Goal: Transaction & Acquisition: Book appointment/travel/reservation

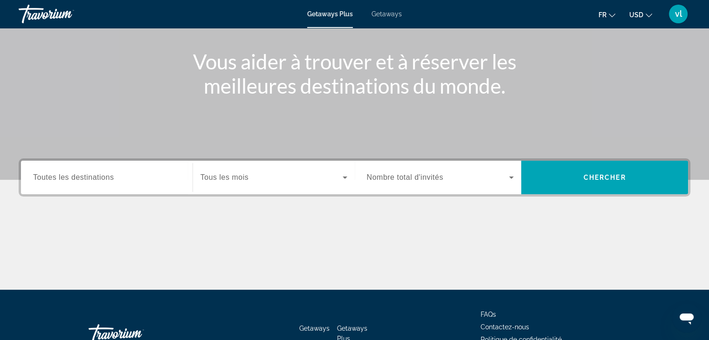
scroll to position [101, 0]
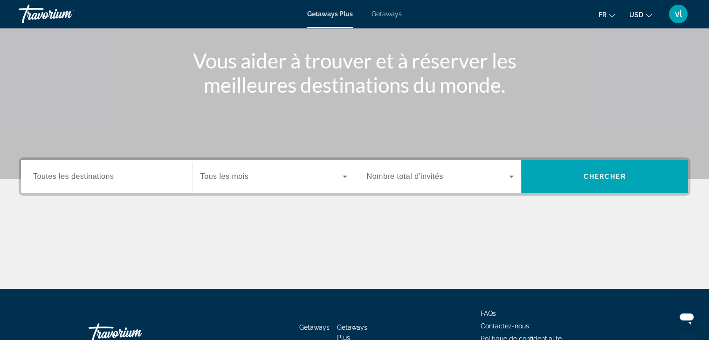
click at [211, 175] on span "Tous les mois" at bounding box center [224, 176] width 48 height 8
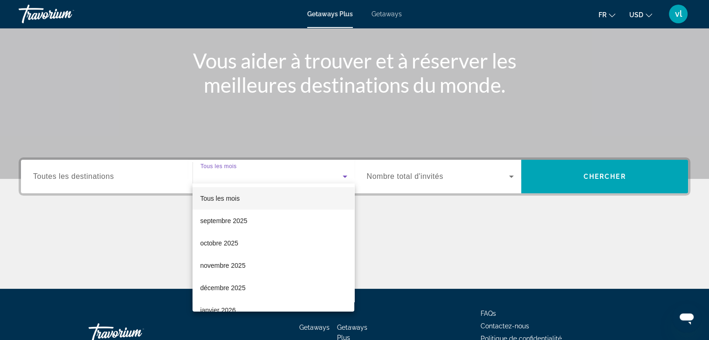
scroll to position [164, 0]
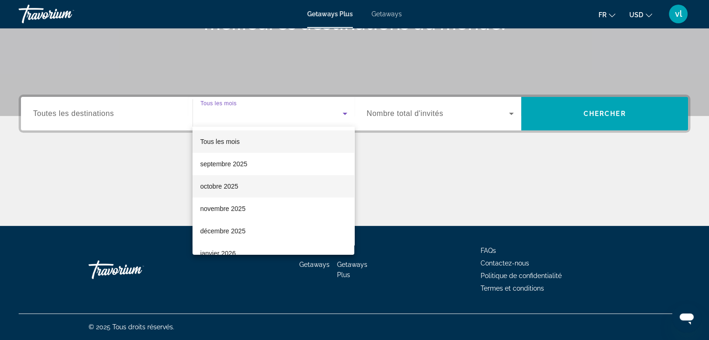
click at [230, 191] on span "octobre 2025" at bounding box center [219, 186] width 38 height 11
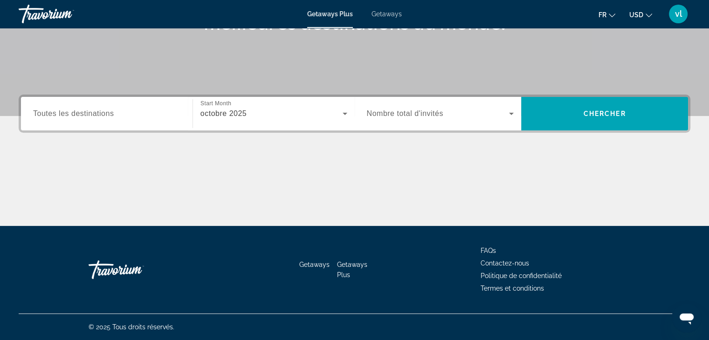
click at [426, 116] on span "Nombre total d'invités" at bounding box center [405, 113] width 76 height 8
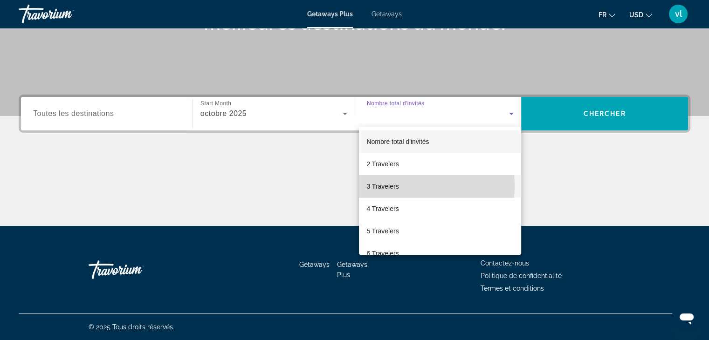
click at [397, 186] on span "3 Travelers" at bounding box center [382, 186] width 32 height 11
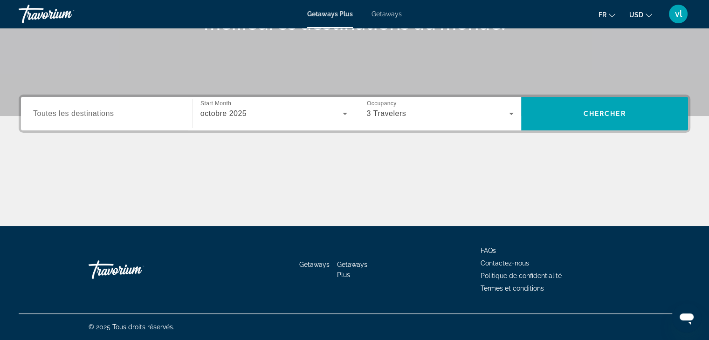
click at [123, 122] on div "Search widget" at bounding box center [106, 114] width 147 height 27
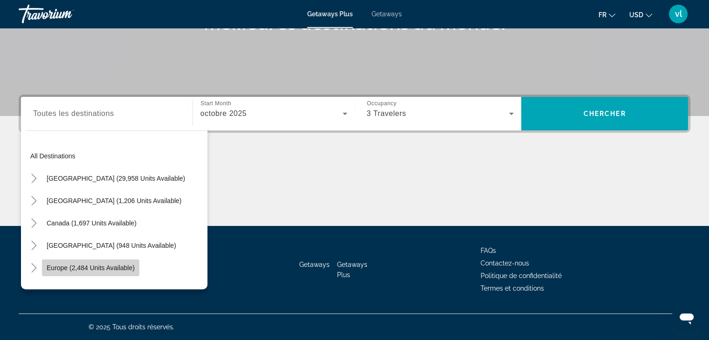
click at [105, 267] on span "Europe (2,484 units available)" at bounding box center [91, 267] width 88 height 7
type input "**********"
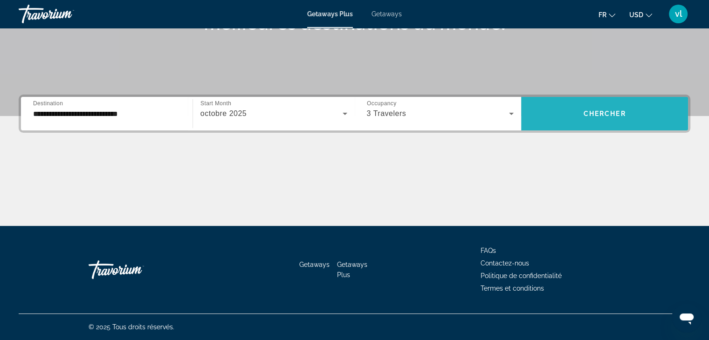
click at [593, 128] on span "Search widget" at bounding box center [604, 114] width 167 height 34
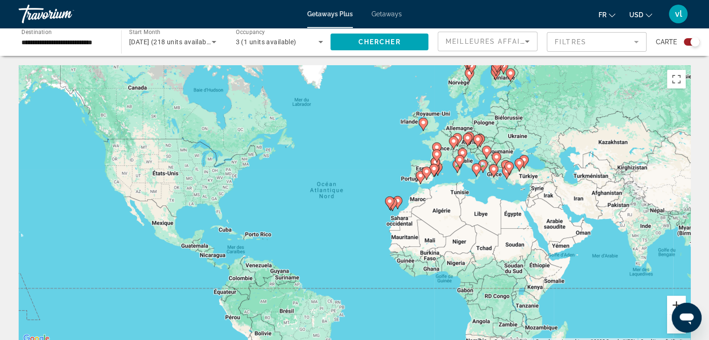
click at [678, 302] on button "Zoom avant" at bounding box center [676, 305] width 19 height 19
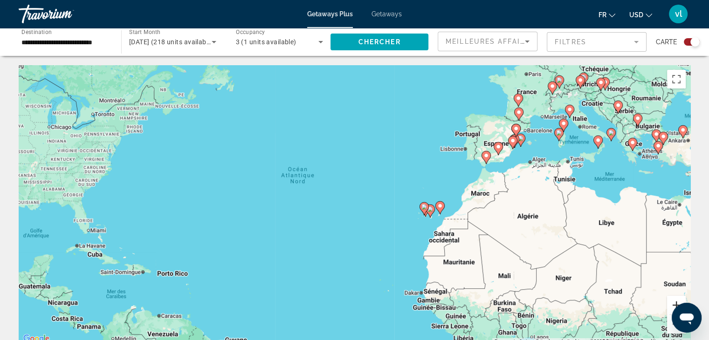
click at [678, 302] on button "Zoom avant" at bounding box center [676, 305] width 19 height 19
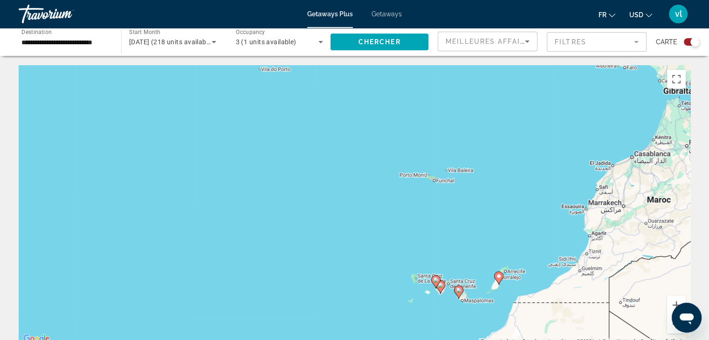
drag, startPoint x: 647, startPoint y: 136, endPoint x: 447, endPoint y: 179, distance: 204.3
click at [447, 179] on div "Pour activer le glissement avec le clavier, appuyez sur Alt+Entrée. Une fois ce…" at bounding box center [354, 205] width 671 height 280
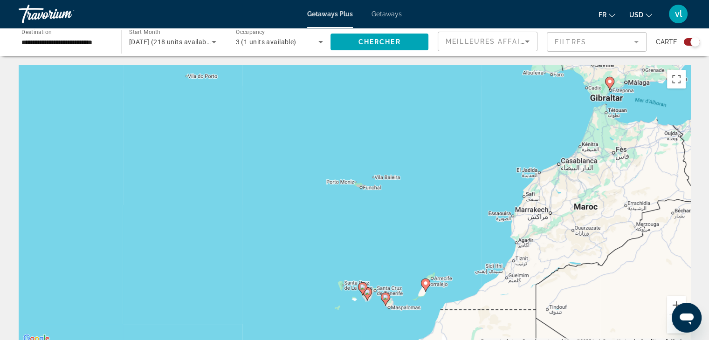
drag, startPoint x: 666, startPoint y: 111, endPoint x: 535, endPoint y: 136, distance: 133.4
click at [535, 136] on div "Pour activer le glissement avec le clavier, appuyez sur Alt+Entrée. Une fois ce…" at bounding box center [354, 205] width 671 height 280
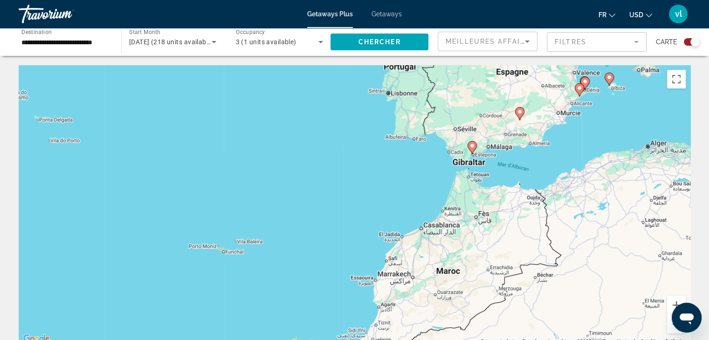
drag, startPoint x: 535, startPoint y: 136, endPoint x: 459, endPoint y: 177, distance: 85.9
click at [459, 177] on div "Pour activer le glissement avec le clavier, appuyez sur Alt+Entrée. Une fois ce…" at bounding box center [354, 205] width 671 height 280
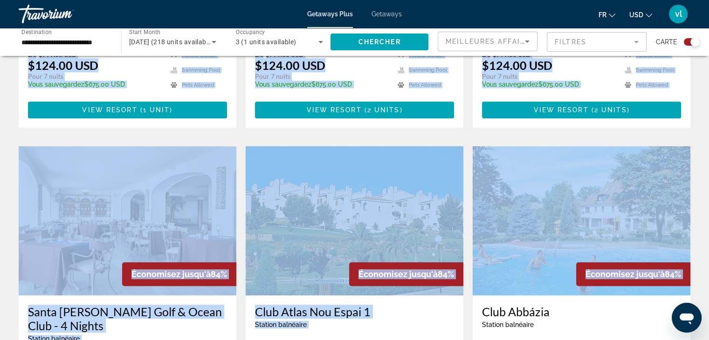
drag, startPoint x: 557, startPoint y: 147, endPoint x: 472, endPoint y: 352, distance: 221.8
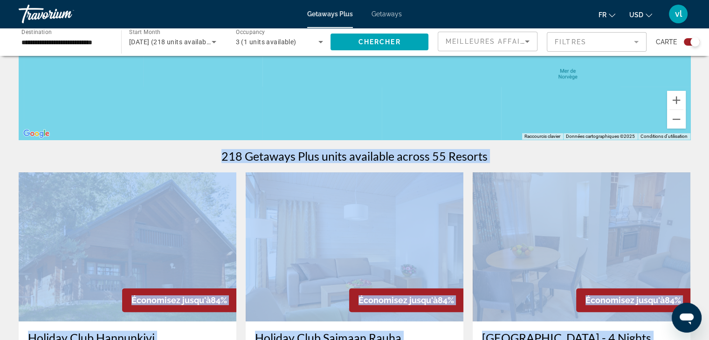
scroll to position [224, 0]
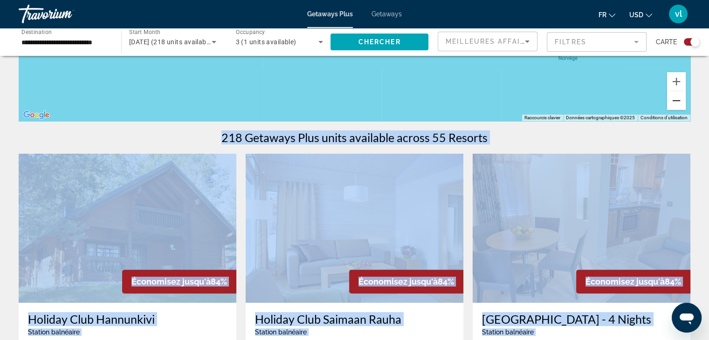
click at [674, 101] on button "Zoom arrière" at bounding box center [676, 100] width 19 height 19
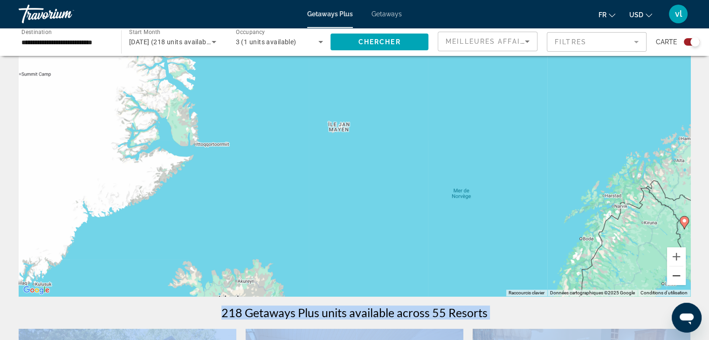
scroll to position [15, 0]
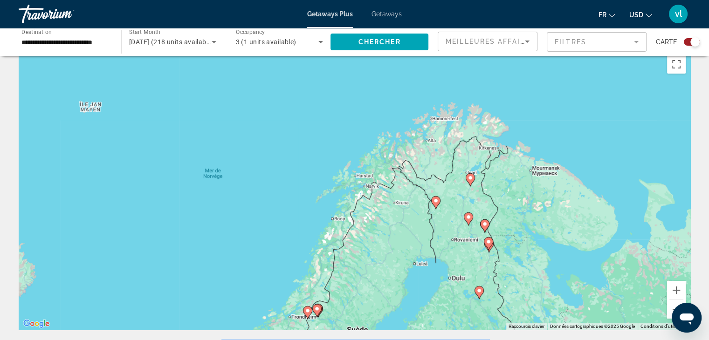
drag, startPoint x: 553, startPoint y: 181, endPoint x: 306, endPoint y: 129, distance: 252.9
click at [306, 129] on div "Pour activer le glissement avec le clavier, appuyez sur Alt+Entrée. Une fois ce…" at bounding box center [354, 190] width 671 height 280
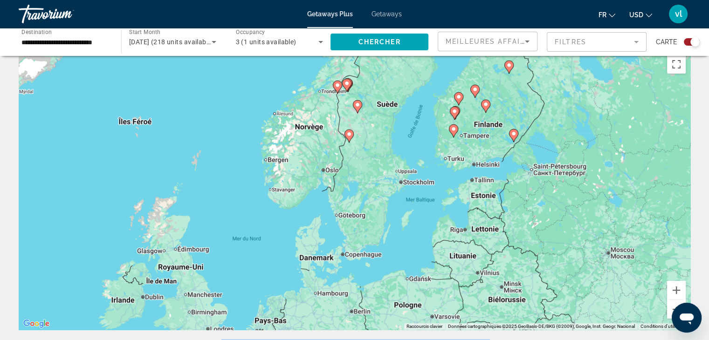
drag, startPoint x: 555, startPoint y: 252, endPoint x: 582, endPoint y: 19, distance: 234.6
click at [582, 19] on div "**********" at bounding box center [354, 155] width 709 height 340
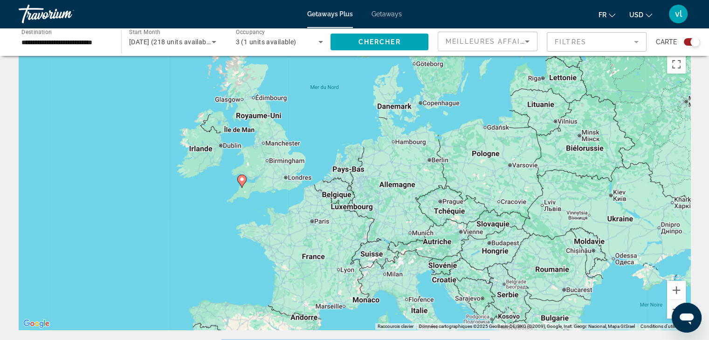
drag, startPoint x: 261, startPoint y: 250, endPoint x: 341, endPoint y: 101, distance: 168.8
click at [341, 101] on div "Pour activer le glissement avec le clavier, appuyez sur Alt+Entrée. Une fois ce…" at bounding box center [354, 190] width 671 height 280
click at [296, 275] on icon "Main content" at bounding box center [296, 281] width 8 height 12
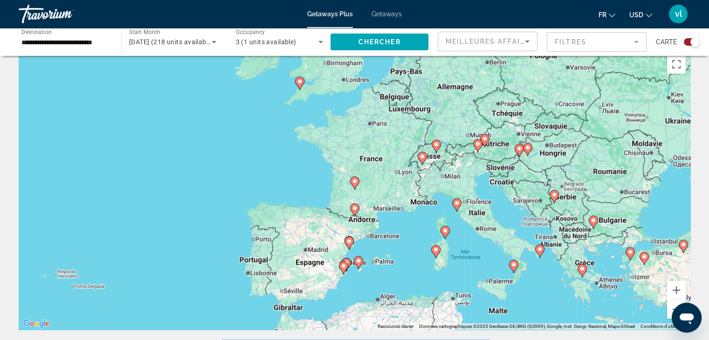
click at [356, 181] on image "Main content" at bounding box center [355, 181] width 6 height 6
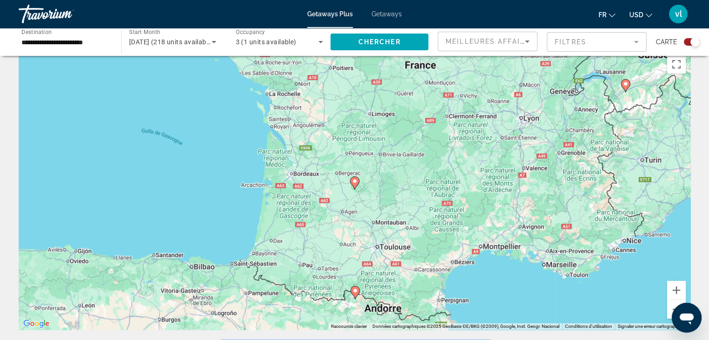
click at [358, 292] on icon "Main content" at bounding box center [354, 293] width 8 height 12
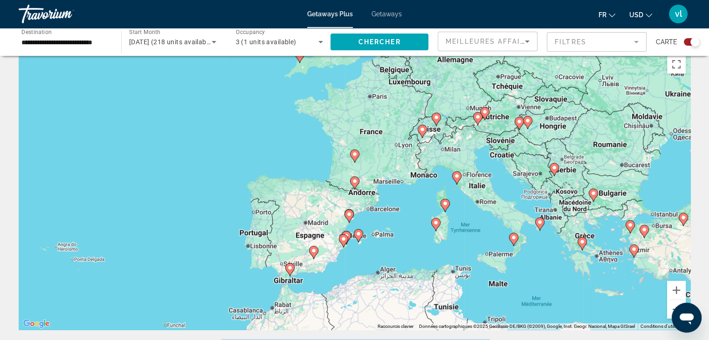
click at [355, 185] on icon "Main content" at bounding box center [354, 183] width 8 height 12
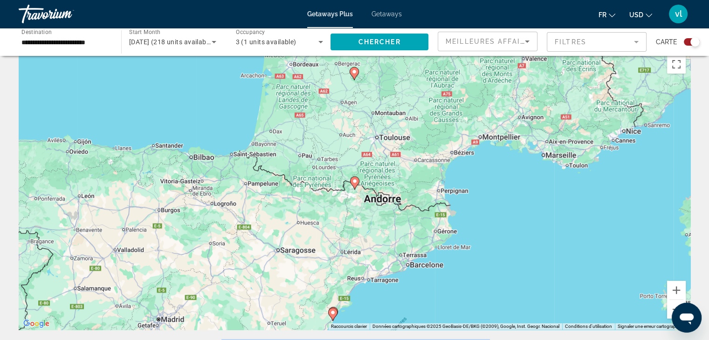
click at [353, 179] on image "Main content" at bounding box center [355, 181] width 6 height 6
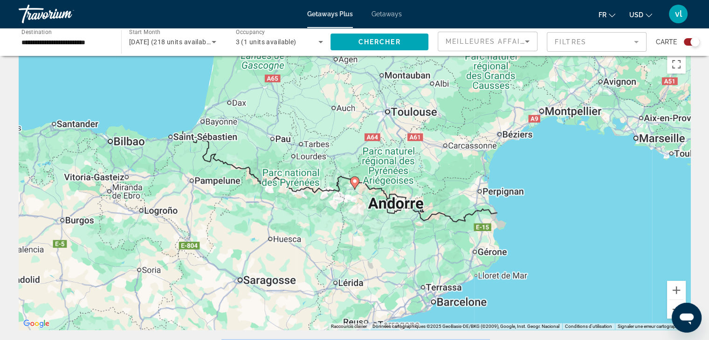
click at [353, 179] on image "Main content" at bounding box center [355, 181] width 6 height 6
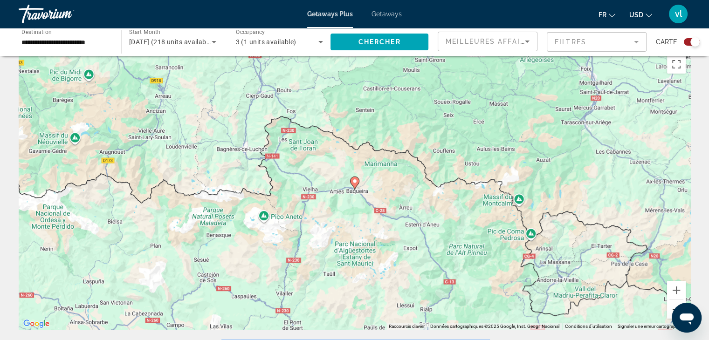
click at [669, 310] on button "Zoom arrière" at bounding box center [676, 309] width 19 height 19
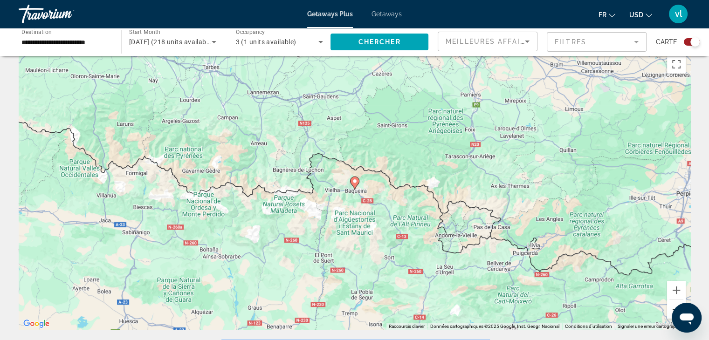
click at [669, 310] on button "Zoom arrière" at bounding box center [676, 309] width 19 height 19
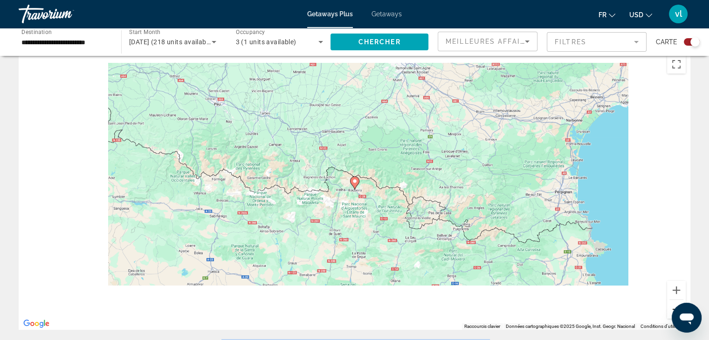
click at [669, 310] on button "Zoom arrière" at bounding box center [676, 309] width 19 height 19
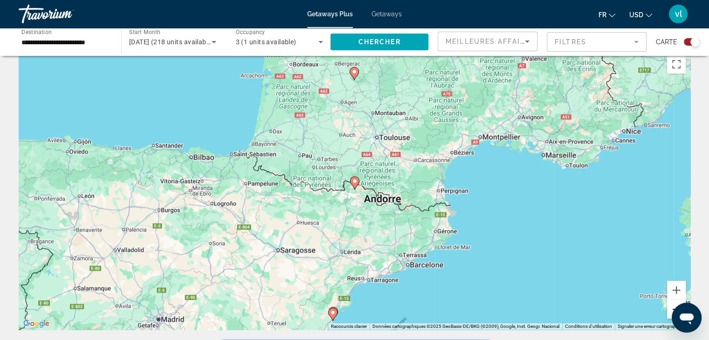
click at [669, 310] on button "Zoom arrière" at bounding box center [676, 309] width 19 height 19
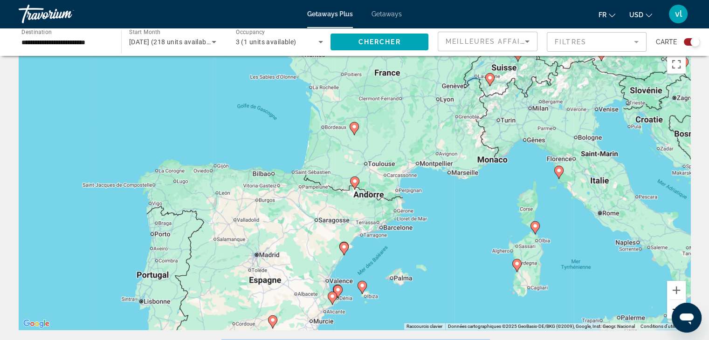
click at [669, 310] on button "Zoom arrière" at bounding box center [676, 309] width 19 height 19
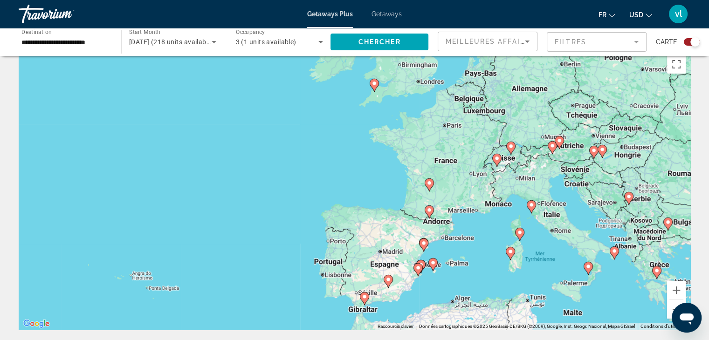
drag, startPoint x: 347, startPoint y: 168, endPoint x: 423, endPoint y: 201, distance: 82.6
click at [423, 201] on div "Pour activer le glissement avec le clavier, appuyez sur Alt+Entrée. Une fois ce…" at bounding box center [354, 190] width 671 height 280
click at [429, 186] on icon "Main content" at bounding box center [428, 185] width 8 height 12
type input "**********"
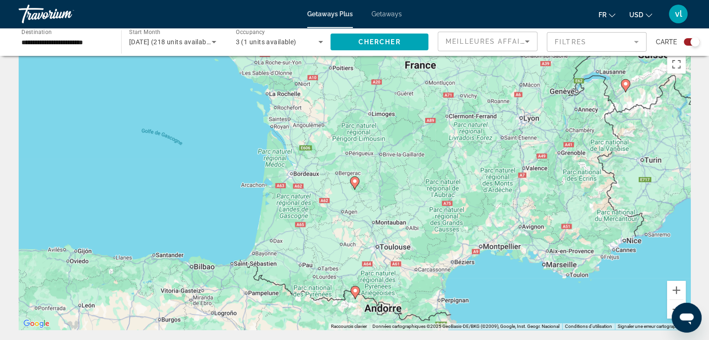
click at [351, 183] on icon "Main content" at bounding box center [354, 183] width 8 height 12
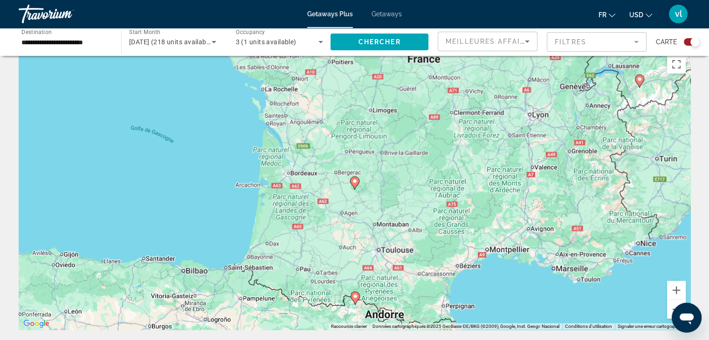
click at [351, 183] on icon "Main content" at bounding box center [354, 183] width 8 height 12
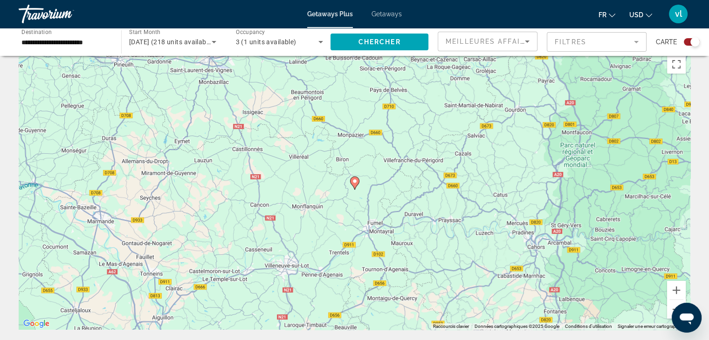
click at [351, 183] on icon "Main content" at bounding box center [354, 183] width 8 height 12
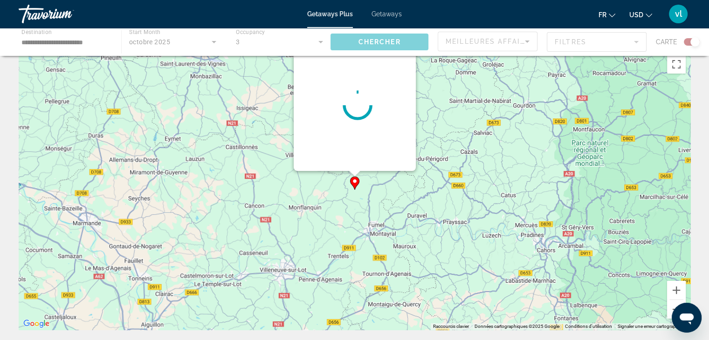
scroll to position [0, 0]
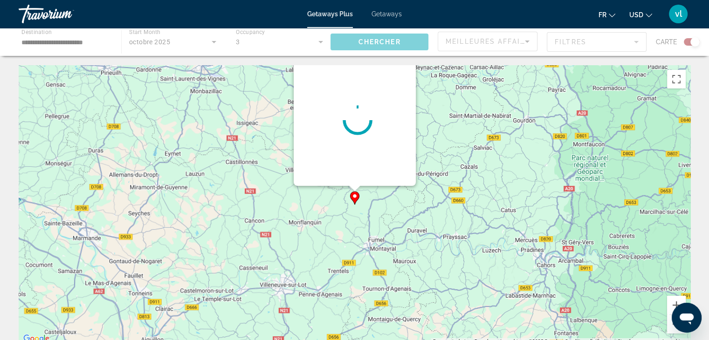
click at [355, 205] on div "Pour naviguer, appuyez sur les touches fléchées. Pour activer le glissement ave…" at bounding box center [690, 205] width 671 height 0
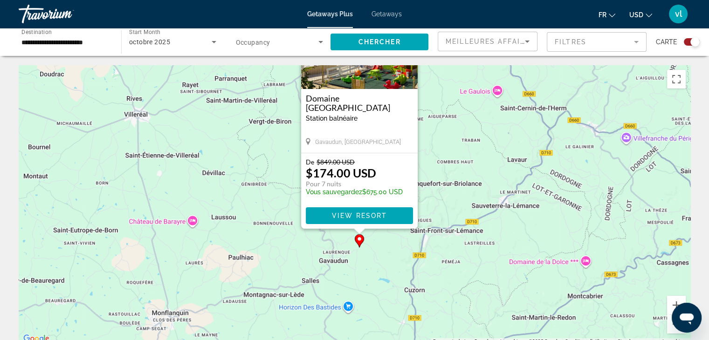
click at [395, 174] on div "De $849.00 USD $174.00 USD Pour 7 nuits Vous sauvegardez $675.00 USD" at bounding box center [354, 177] width 97 height 38
click at [379, 217] on span "View Resort" at bounding box center [358, 215] width 55 height 7
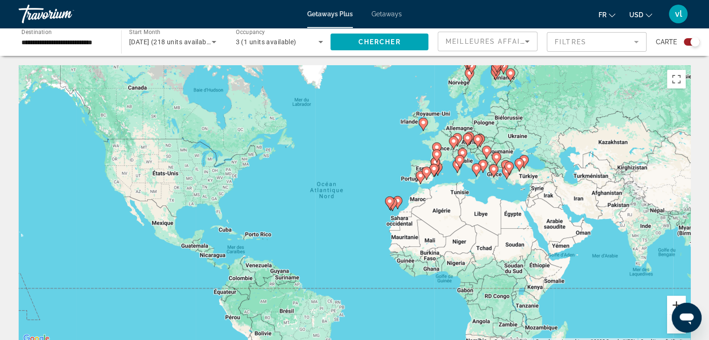
click at [670, 296] on button "Zoom avant" at bounding box center [676, 305] width 19 height 19
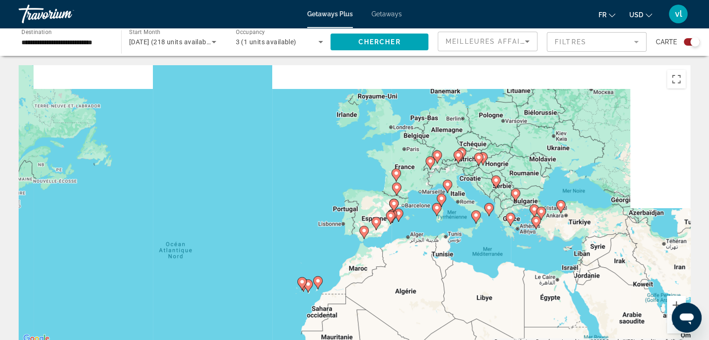
drag, startPoint x: 606, startPoint y: 189, endPoint x: 476, endPoint y: 261, distance: 148.5
click at [476, 261] on div "Pour activer le glissement avec le clavier, appuyez sur Alt+Entrée. Une fois ce…" at bounding box center [354, 205] width 671 height 280
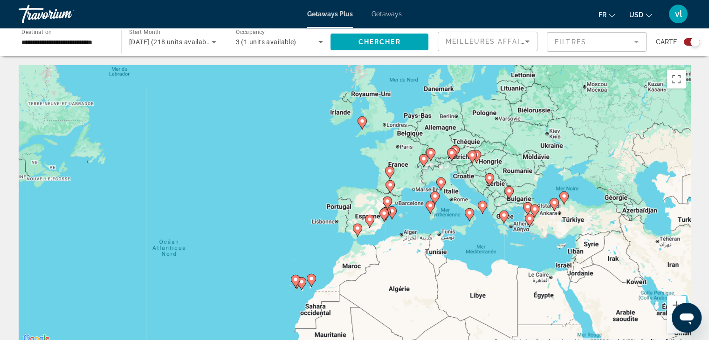
click at [469, 213] on image "Main content" at bounding box center [469, 213] width 6 height 6
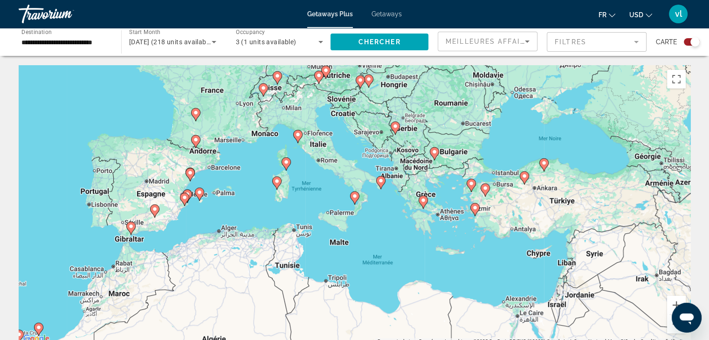
click at [354, 198] on image "Main content" at bounding box center [355, 196] width 6 height 6
type input "**********"
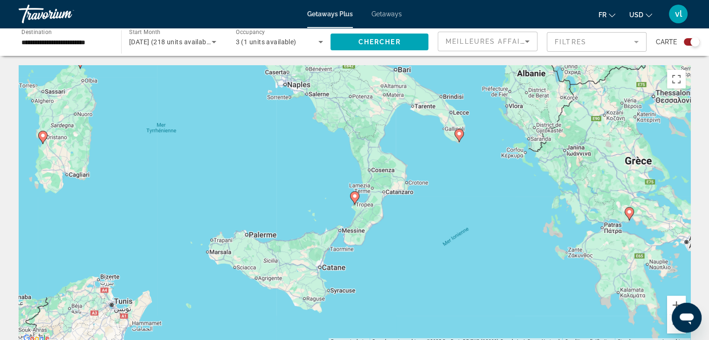
click at [460, 133] on image "Main content" at bounding box center [459, 134] width 6 height 6
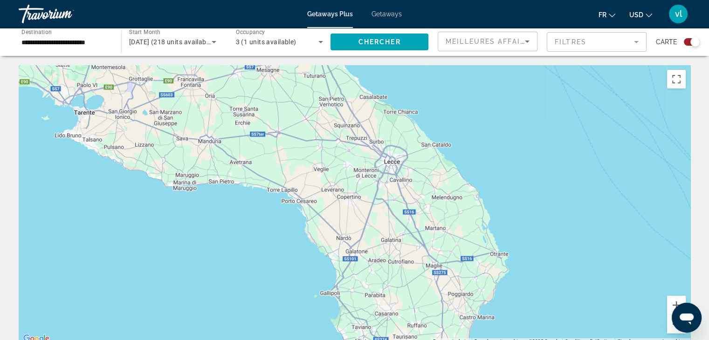
drag, startPoint x: 420, startPoint y: 155, endPoint x: 520, endPoint y: 355, distance: 224.2
click at [520, 340] on html "**********" at bounding box center [354, 170] width 709 height 340
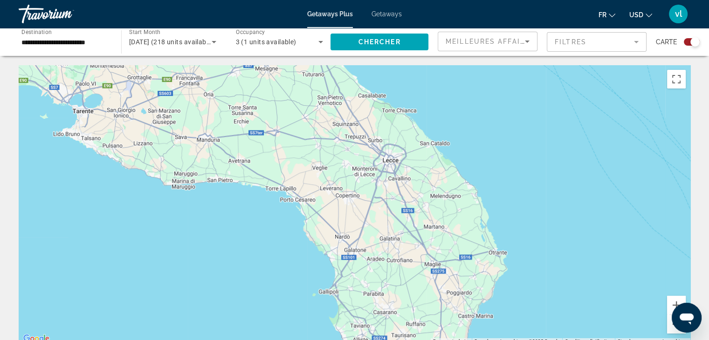
click at [674, 328] on button "Zoom arrière" at bounding box center [676, 324] width 19 height 19
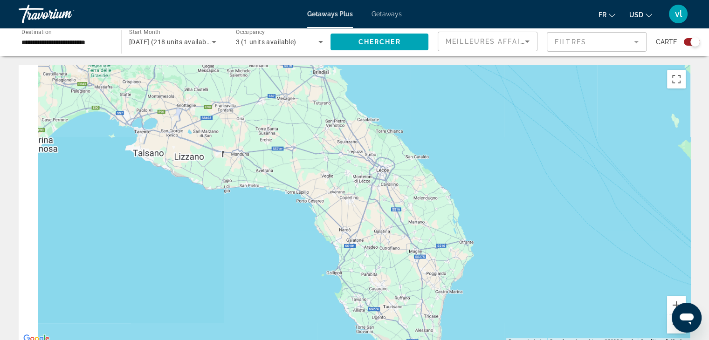
click at [674, 328] on button "Zoom arrière" at bounding box center [676, 324] width 19 height 19
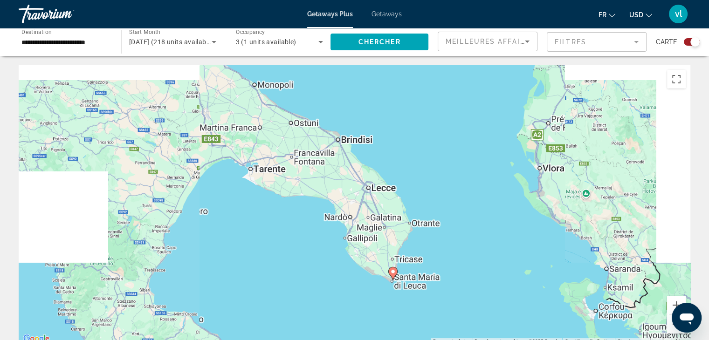
click at [674, 328] on button "Zoom arrière" at bounding box center [676, 324] width 19 height 19
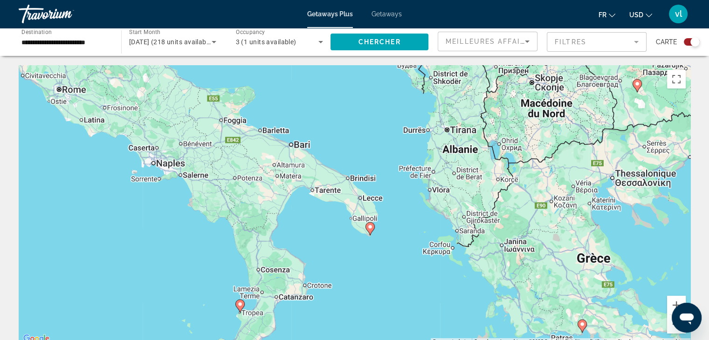
click at [674, 328] on button "Zoom arrière" at bounding box center [676, 324] width 19 height 19
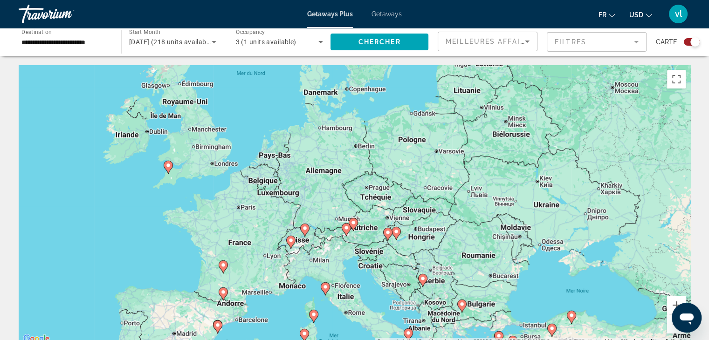
drag, startPoint x: 294, startPoint y: 123, endPoint x: 345, endPoint y: 256, distance: 142.2
click at [345, 256] on div "Pour naviguer, appuyez sur les touches fléchées. Pour activer le glissement ave…" at bounding box center [354, 205] width 671 height 280
click at [177, 41] on span "octobre 2025 (218 units available)" at bounding box center [171, 41] width 85 height 7
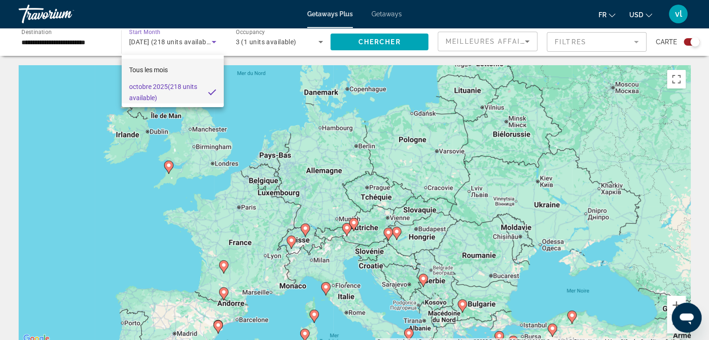
click at [153, 63] on mat-option "Tous les mois" at bounding box center [173, 70] width 102 height 22
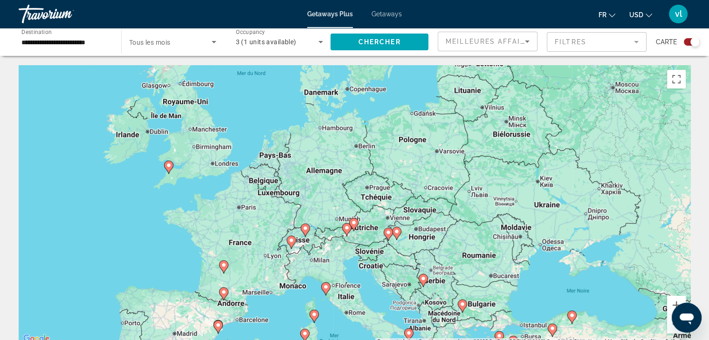
click at [168, 43] on span "Tous les mois" at bounding box center [149, 42] width 41 height 7
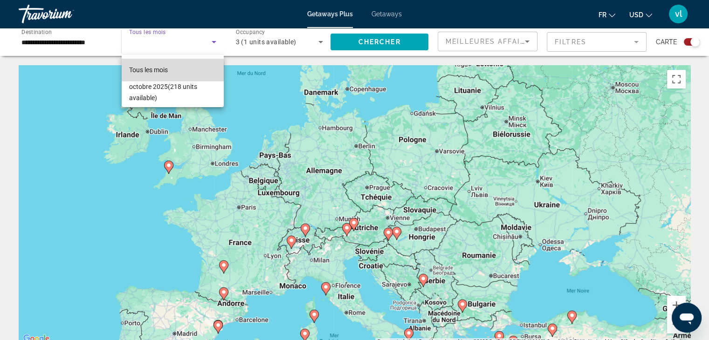
click at [159, 71] on span "Tous les mois" at bounding box center [148, 69] width 39 height 7
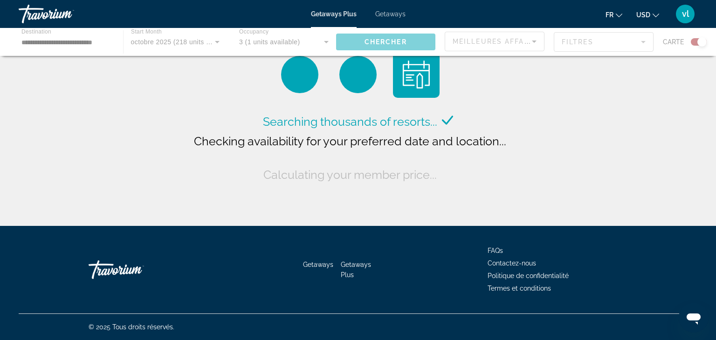
click at [192, 36] on div "Main content" at bounding box center [358, 42] width 716 height 28
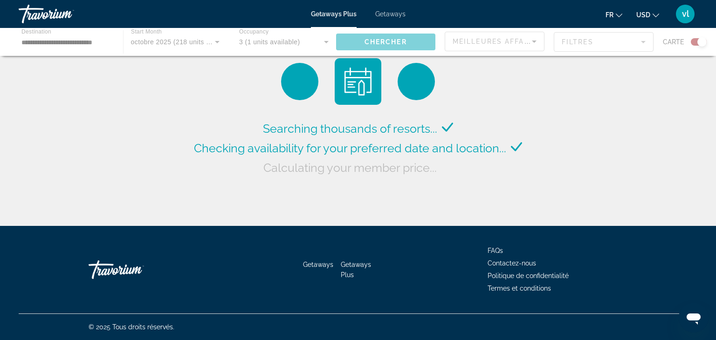
click at [196, 45] on div "Main content" at bounding box center [358, 42] width 716 height 28
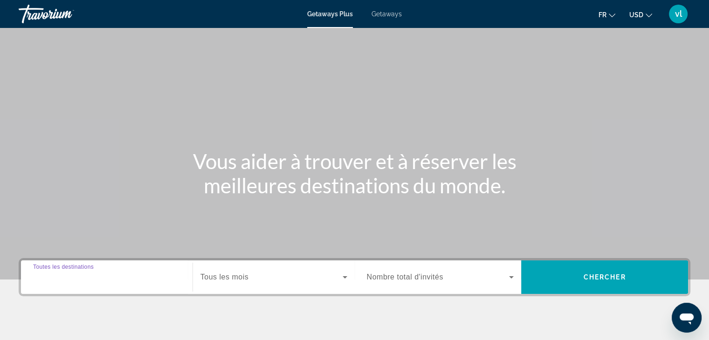
click at [61, 282] on input "Destination Toutes les destinations" at bounding box center [106, 277] width 147 height 11
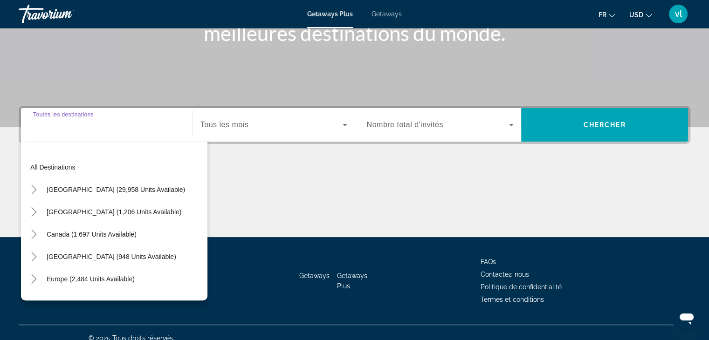
scroll to position [164, 0]
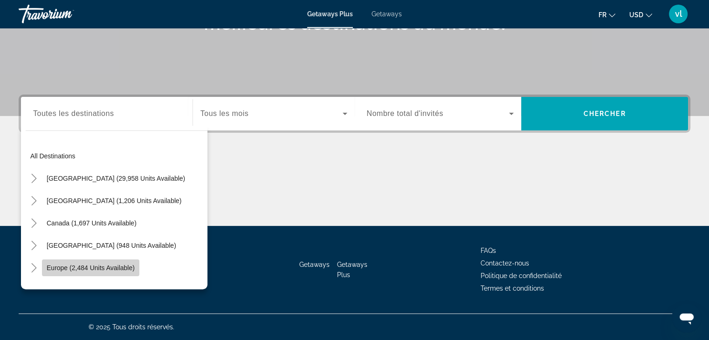
click at [73, 261] on span "Search widget" at bounding box center [90, 268] width 97 height 22
type input "**********"
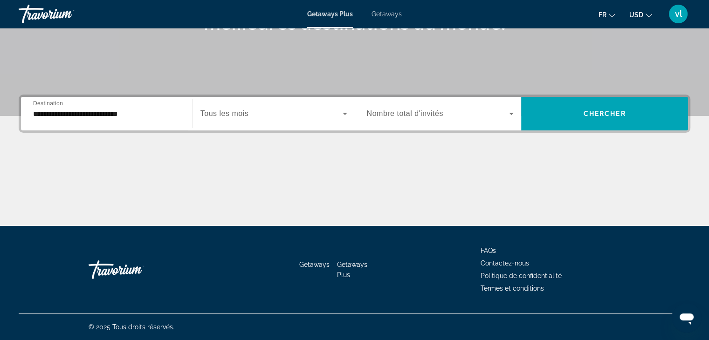
click at [236, 107] on div "Search widget" at bounding box center [273, 114] width 147 height 26
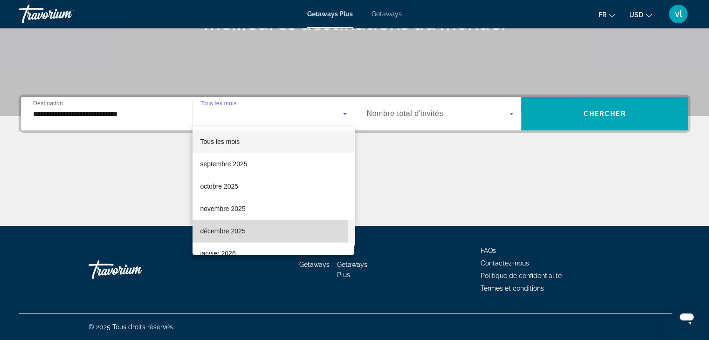
click at [258, 233] on mat-option "décembre 2025" at bounding box center [273, 231] width 162 height 22
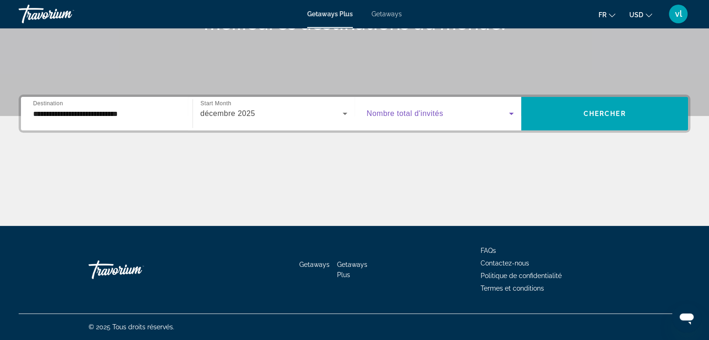
click at [416, 118] on span "Search widget" at bounding box center [438, 113] width 143 height 11
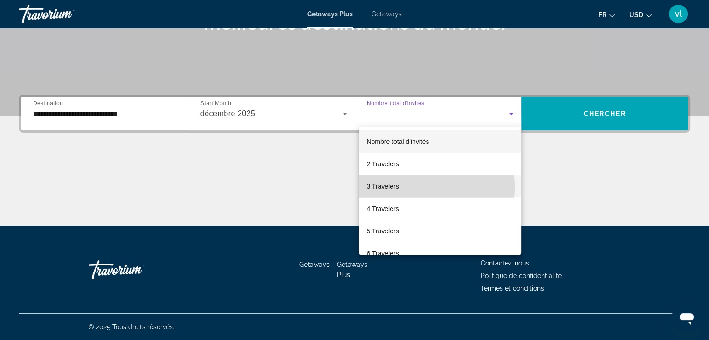
click at [396, 187] on span "3 Travelers" at bounding box center [382, 186] width 32 height 11
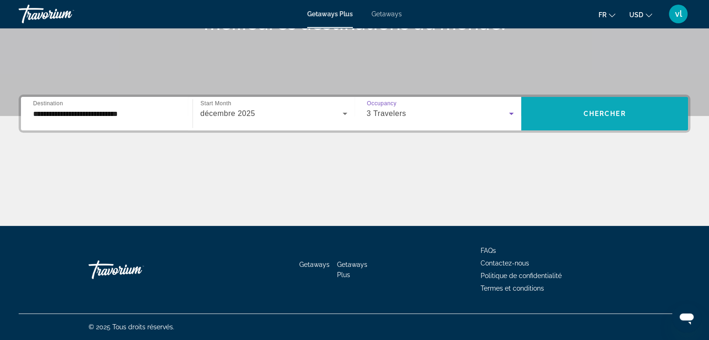
click at [581, 106] on span "Search widget" at bounding box center [604, 113] width 167 height 22
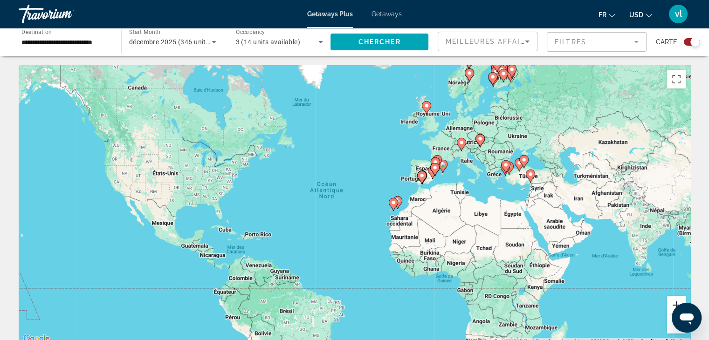
click at [676, 299] on button "Zoom avant" at bounding box center [676, 305] width 19 height 19
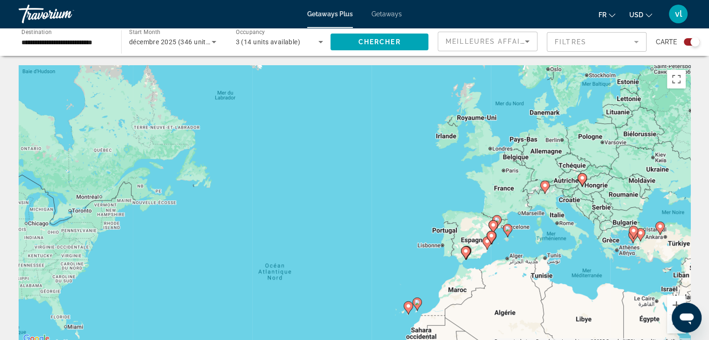
drag, startPoint x: 591, startPoint y: 151, endPoint x: 568, endPoint y: 249, distance: 100.5
click at [568, 249] on div "Pour activer le glissement avec le clavier, appuyez sur Alt+Entrée. Une fois ce…" at bounding box center [354, 205] width 671 height 280
click at [184, 34] on div "décembre 2025 (346 units available)" at bounding box center [172, 42] width 87 height 26
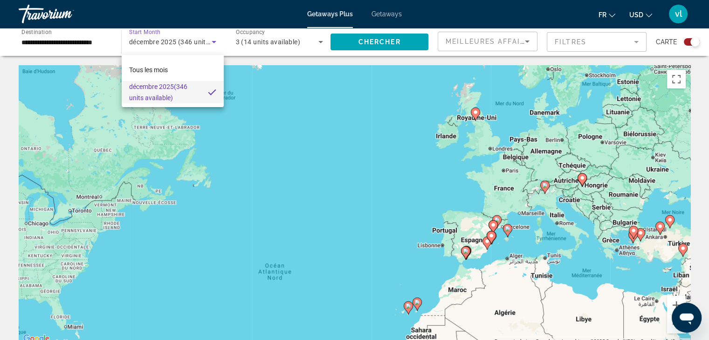
click at [184, 34] on div at bounding box center [354, 170] width 709 height 340
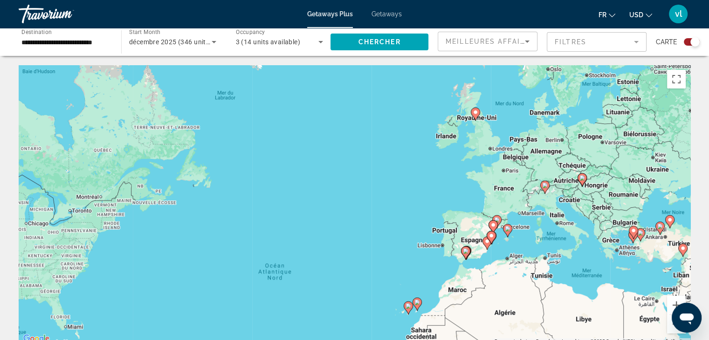
click at [184, 34] on div "décembre 2025 (346 units available)" at bounding box center [172, 42] width 87 height 26
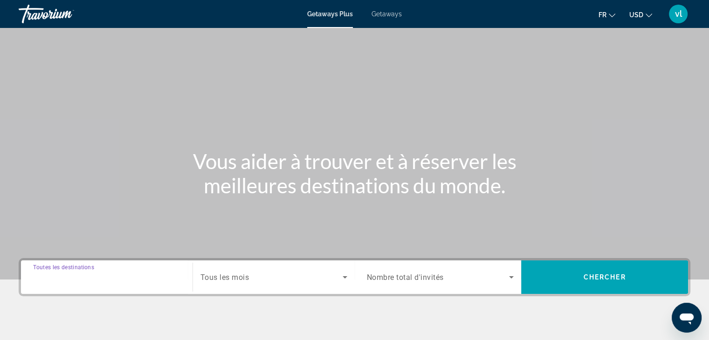
click at [135, 279] on input "Destination Toutes les destinations" at bounding box center [106, 277] width 147 height 11
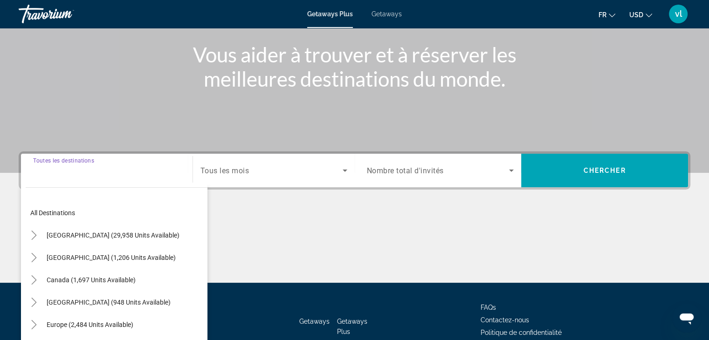
scroll to position [164, 0]
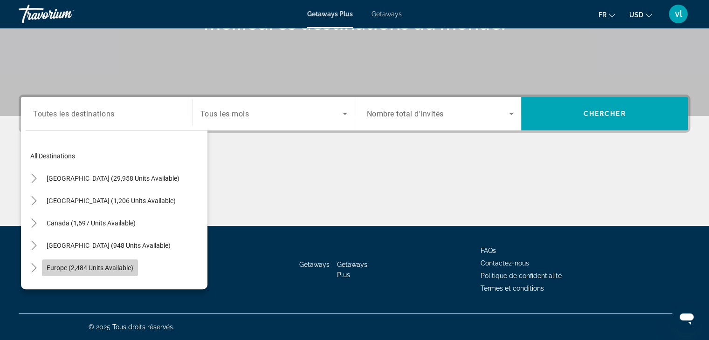
click at [105, 266] on span "Europe (2,484 units available)" at bounding box center [90, 267] width 87 height 7
type input "**********"
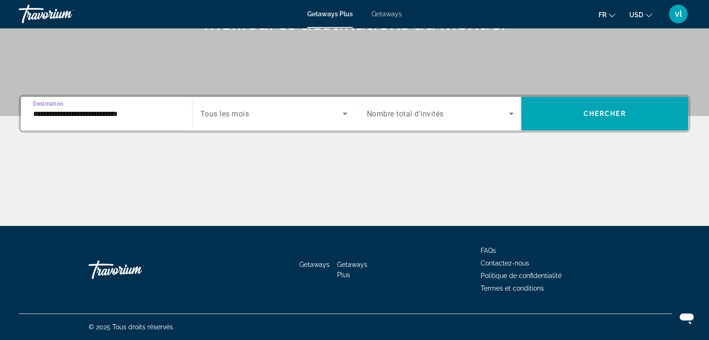
click at [260, 123] on div "Search widget" at bounding box center [273, 114] width 147 height 26
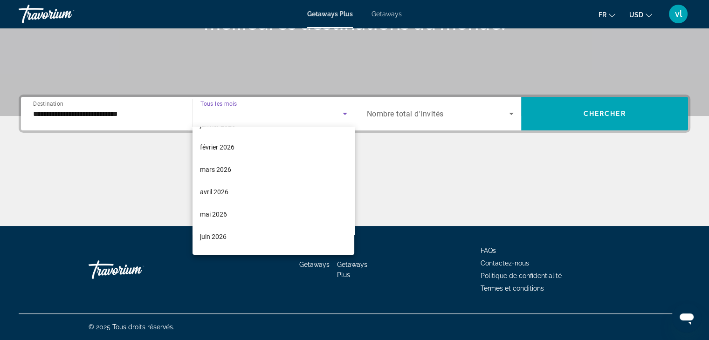
scroll to position [117, 0]
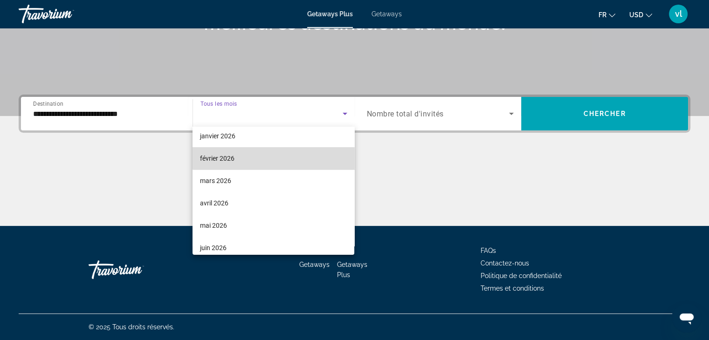
click at [294, 151] on mat-option "février 2026" at bounding box center [273, 158] width 162 height 22
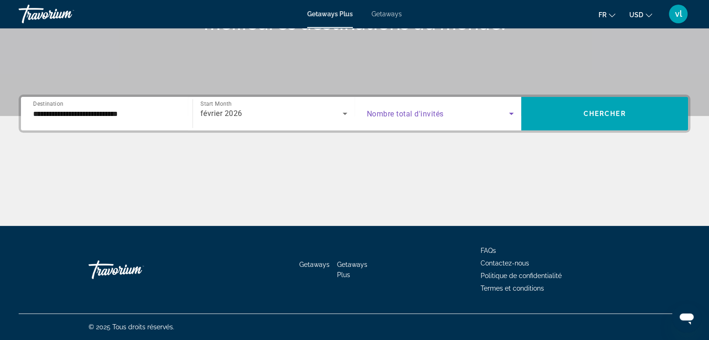
click at [471, 116] on span "Search widget" at bounding box center [438, 113] width 143 height 11
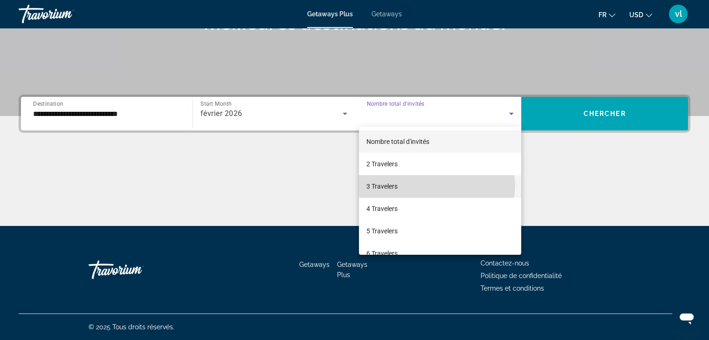
click at [437, 186] on mat-option "3 Travelers" at bounding box center [440, 186] width 162 height 22
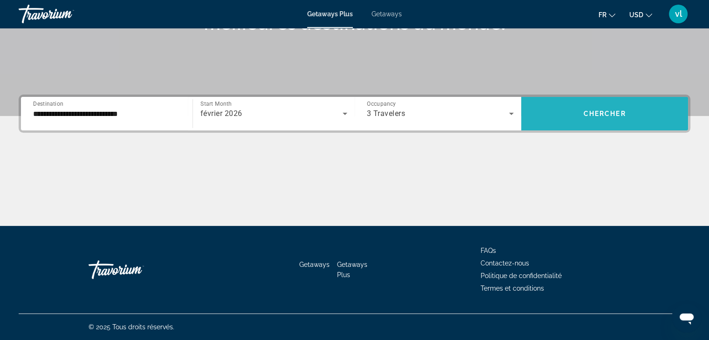
click at [580, 116] on span "Search widget" at bounding box center [604, 113] width 167 height 22
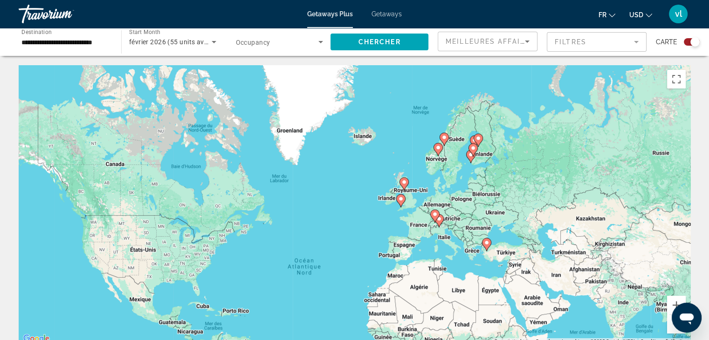
drag, startPoint x: 506, startPoint y: 187, endPoint x: 483, endPoint y: 265, distance: 81.7
click at [483, 265] on div "Pour activer le glissement avec le clavier, appuyez sur Alt+Entrée. Une fois ce…" at bounding box center [354, 205] width 671 height 280
click at [672, 302] on button "Zoom avant" at bounding box center [676, 305] width 19 height 19
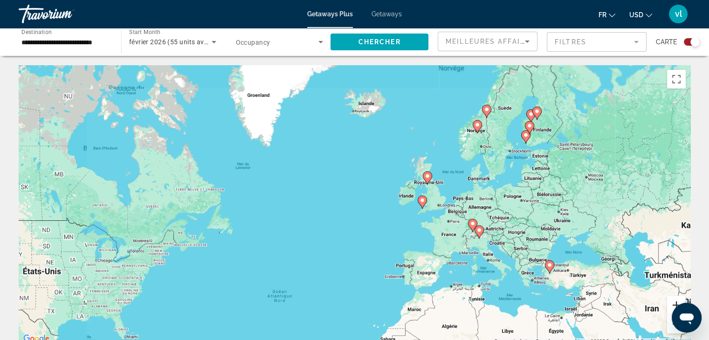
click at [672, 302] on button "Zoom avant" at bounding box center [676, 305] width 19 height 19
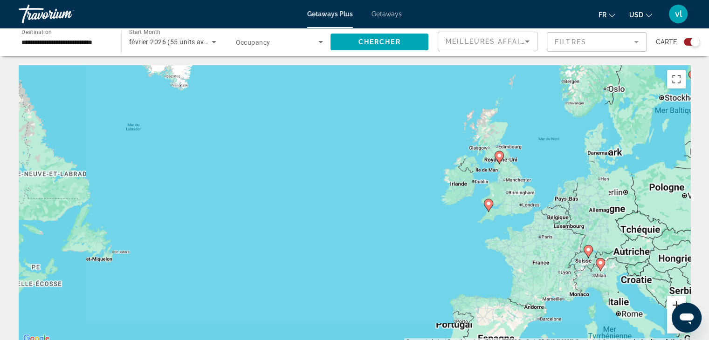
click at [672, 302] on button "Zoom avant" at bounding box center [676, 305] width 19 height 19
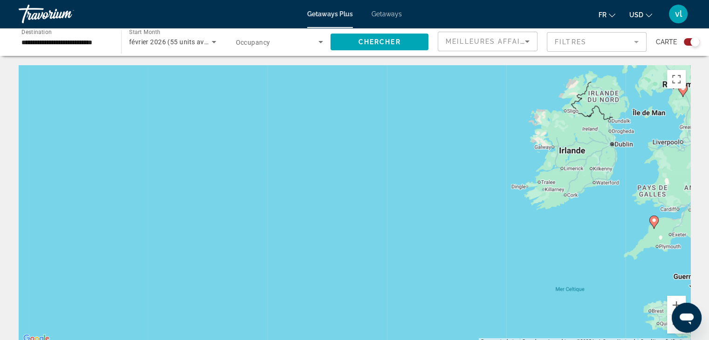
drag, startPoint x: 579, startPoint y: 200, endPoint x: 433, endPoint y: 216, distance: 146.2
click at [433, 216] on div "Pour activer le glissement avec le clavier, appuyez sur Alt+Entrée. Une fois ce…" at bounding box center [354, 205] width 671 height 280
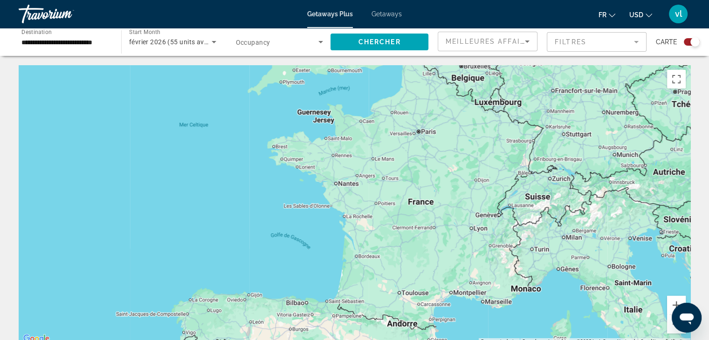
drag, startPoint x: 578, startPoint y: 256, endPoint x: 292, endPoint y: 77, distance: 337.4
click at [292, 77] on div "Pour activer le glissement avec le clavier, appuyez sur Alt+Entrée. Une fois ce…" at bounding box center [354, 205] width 671 height 280
click at [675, 334] on div "Pour activer le glissement avec le clavier, appuyez sur Alt+Entrée. Une fois ce…" at bounding box center [354, 205] width 671 height 280
click at [670, 328] on button "Zoom arrière" at bounding box center [676, 324] width 19 height 19
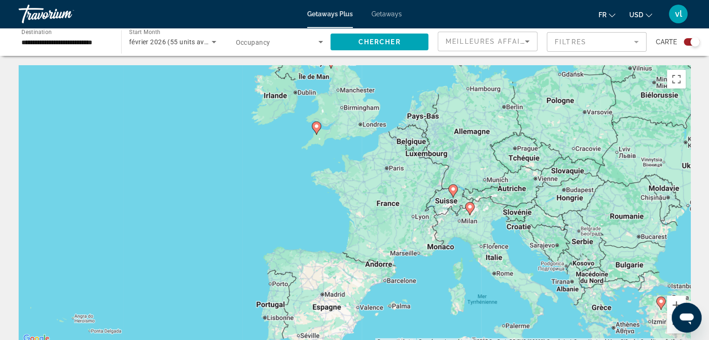
click at [670, 328] on button "Zoom arrière" at bounding box center [676, 324] width 19 height 19
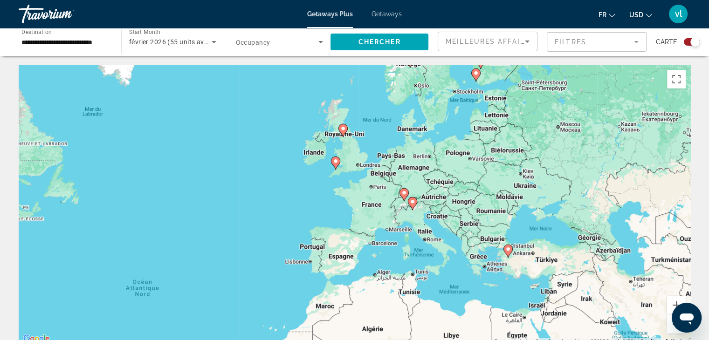
click at [670, 328] on button "Zoom arrière" at bounding box center [676, 324] width 19 height 19
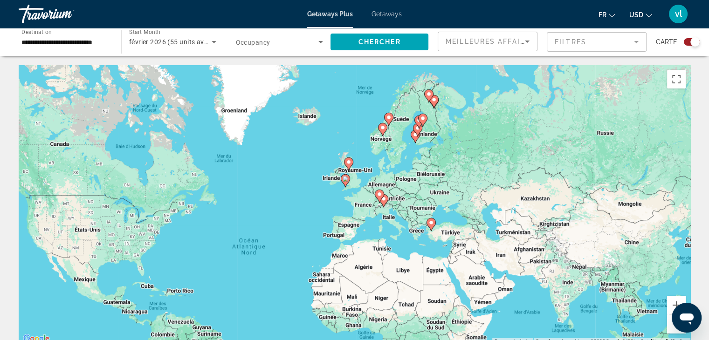
click at [204, 48] on div "février 2026 (55 units available)" at bounding box center [172, 42] width 87 height 26
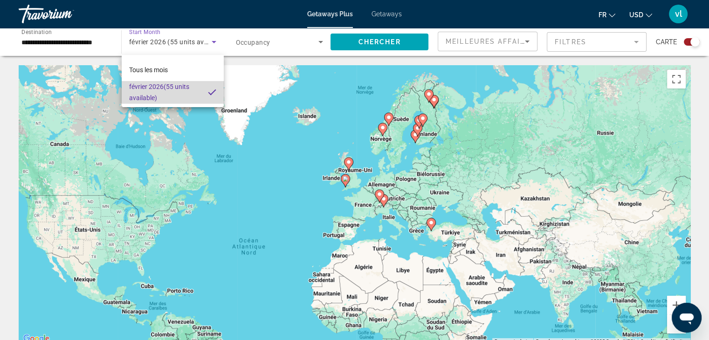
click at [207, 90] on mat-option "février 2026 (55 units available)" at bounding box center [173, 92] width 102 height 22
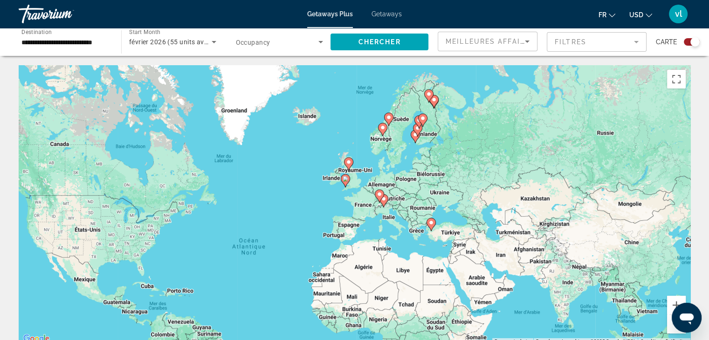
click at [164, 35] on div "février 2026 (55 units available)" at bounding box center [172, 42] width 87 height 26
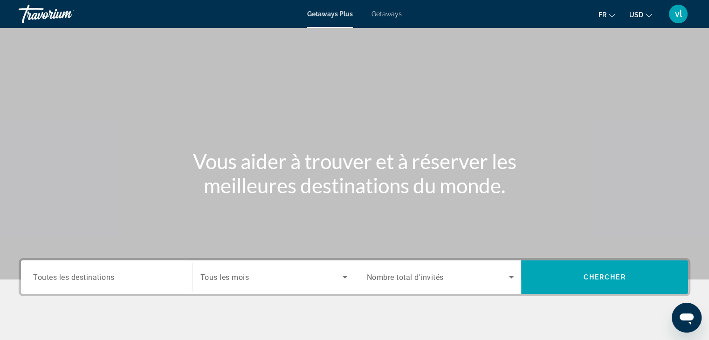
click at [253, 286] on div "Search widget" at bounding box center [273, 277] width 147 height 26
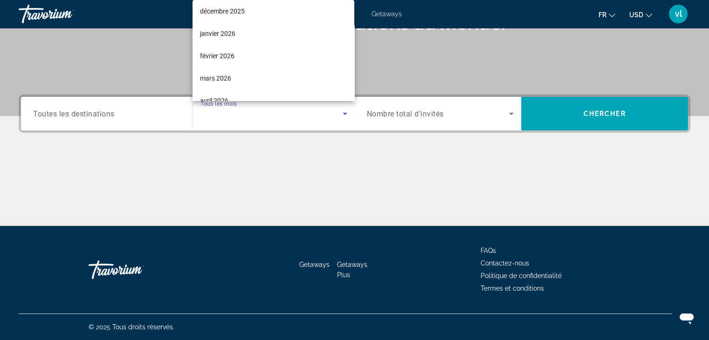
scroll to position [112, 0]
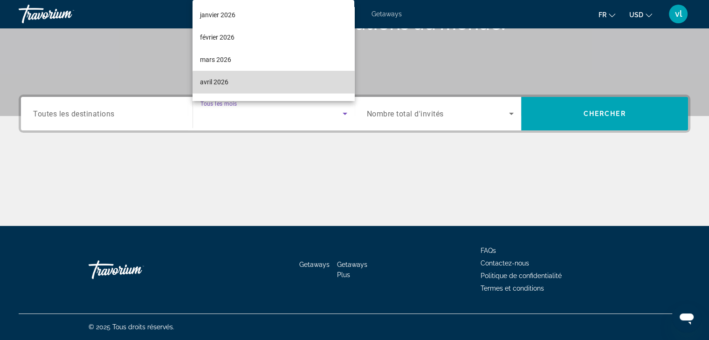
click at [277, 90] on mat-option "avril 2026" at bounding box center [273, 82] width 162 height 22
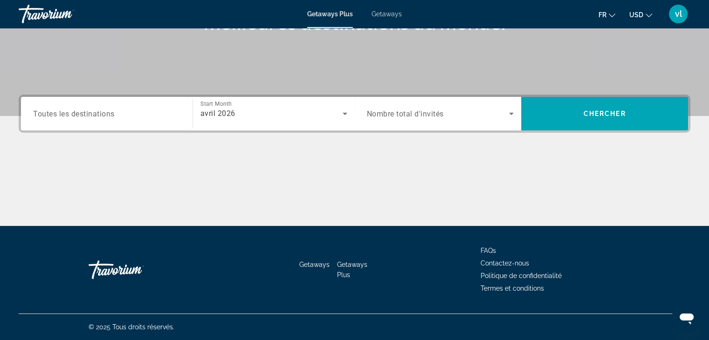
click at [399, 106] on div "Search widget" at bounding box center [440, 114] width 147 height 26
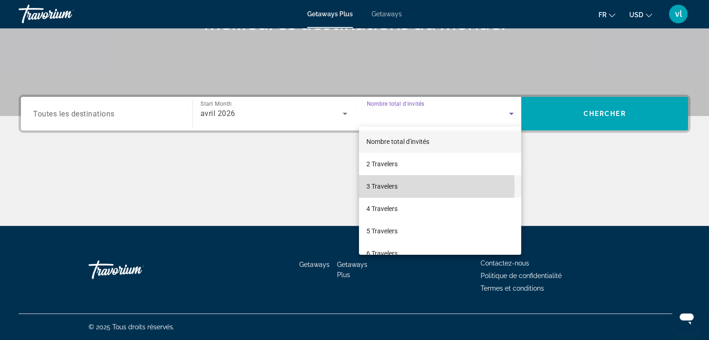
click at [395, 188] on span "3 Travelers" at bounding box center [381, 186] width 31 height 11
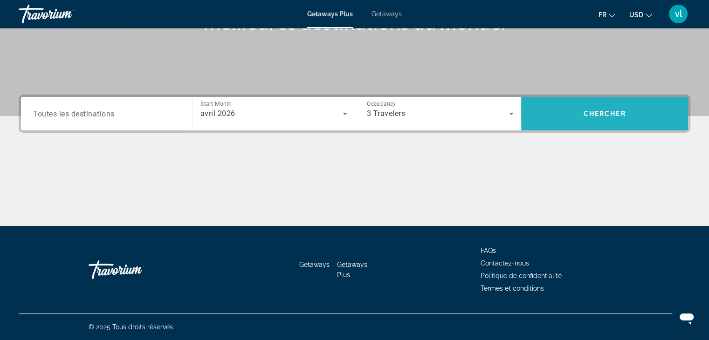
click at [586, 113] on span "Chercher" at bounding box center [604, 113] width 42 height 7
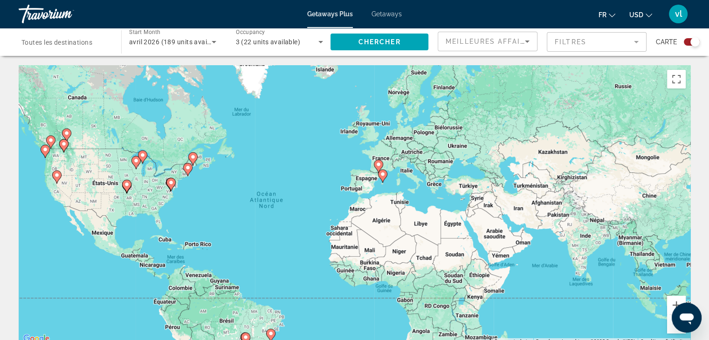
drag, startPoint x: 377, startPoint y: 205, endPoint x: 319, endPoint y: 222, distance: 60.9
click at [319, 222] on div "Pour activer le glissement avec le clavier, appuyez sur Alt+Entrée. Une fois ce…" at bounding box center [354, 205] width 671 height 280
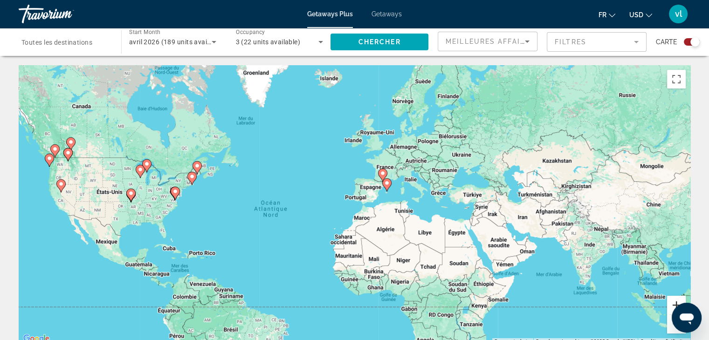
click at [673, 302] on button "Zoom avant" at bounding box center [676, 305] width 19 height 19
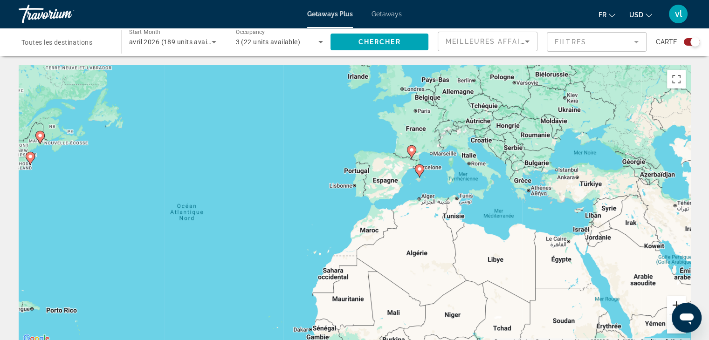
click at [673, 306] on button "Zoom avant" at bounding box center [676, 305] width 19 height 19
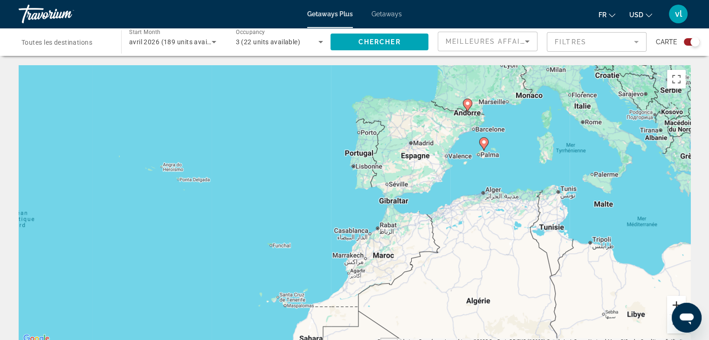
click at [673, 306] on button "Zoom avant" at bounding box center [676, 305] width 19 height 19
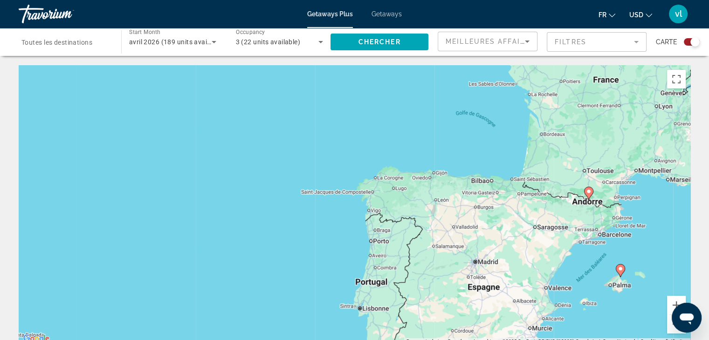
drag, startPoint x: 587, startPoint y: 171, endPoint x: 571, endPoint y: 338, distance: 168.0
click at [571, 338] on div "Pour activer le glissement avec le clavier, appuyez sur Alt+Entrée. Une fois ce…" at bounding box center [354, 205] width 671 height 280
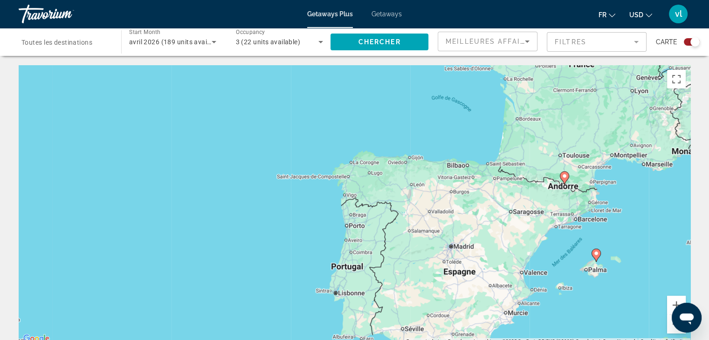
click at [562, 179] on icon "Main content" at bounding box center [564, 178] width 8 height 12
type input "**********"
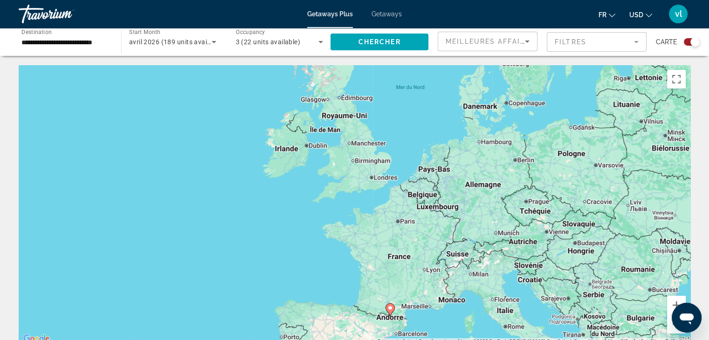
drag, startPoint x: 445, startPoint y: 244, endPoint x: 482, endPoint y: 357, distance: 118.9
click at [482, 340] on html "**********" at bounding box center [354, 170] width 709 height 340
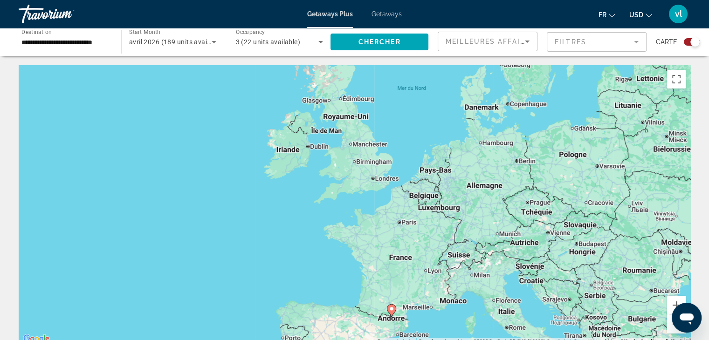
click at [673, 325] on div "Ouvrir la fenêtre de messagerie" at bounding box center [686, 318] width 28 height 28
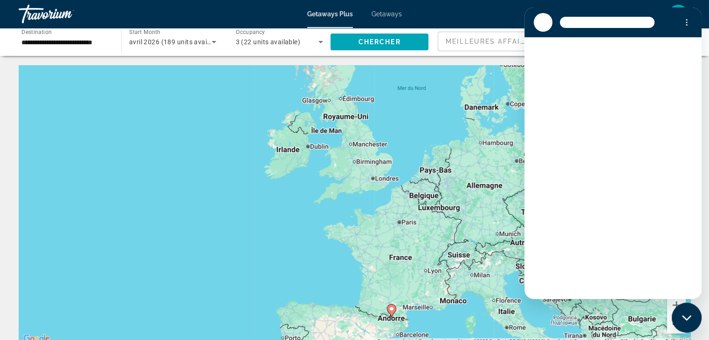
click at [672, 329] on button "Zoom arrière" at bounding box center [676, 324] width 19 height 19
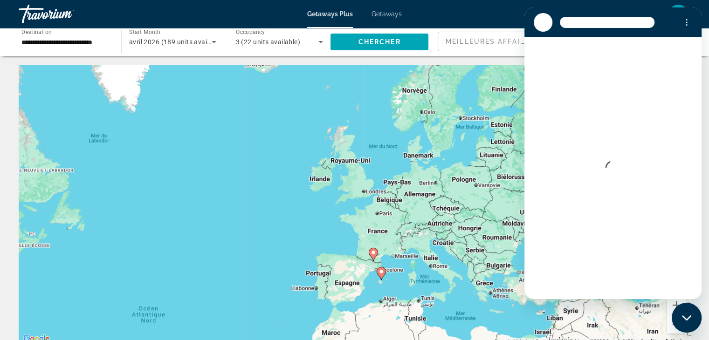
click at [672, 329] on button "Zoom arrière" at bounding box center [676, 324] width 19 height 19
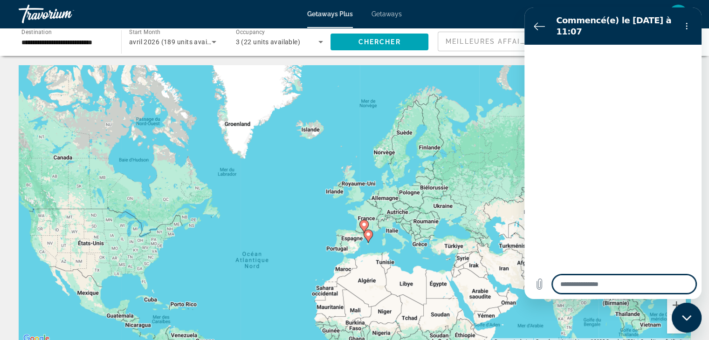
type textarea "*"
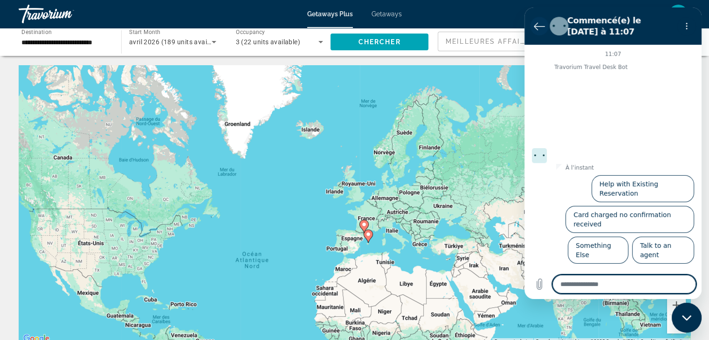
click at [534, 25] on icon "Retour à la liste des conversations" at bounding box center [538, 25] width 11 height 11
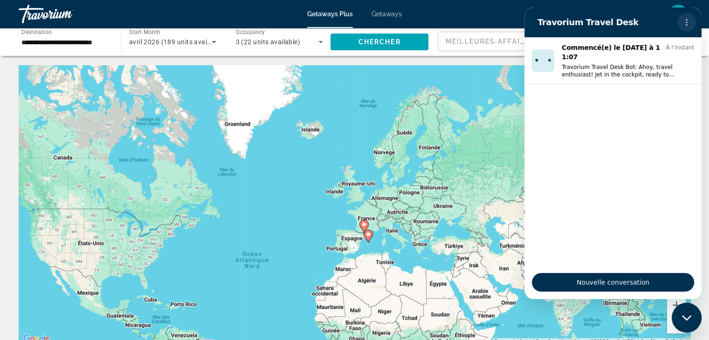
click at [682, 24] on button "Menu d’options" at bounding box center [686, 22] width 19 height 19
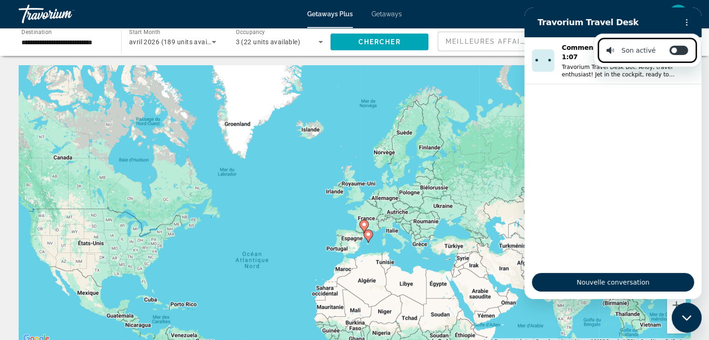
click at [540, 34] on section "Travorium Travel Desk Son activé Activer/désactiver les notifications sonores" at bounding box center [612, 22] width 177 height 30
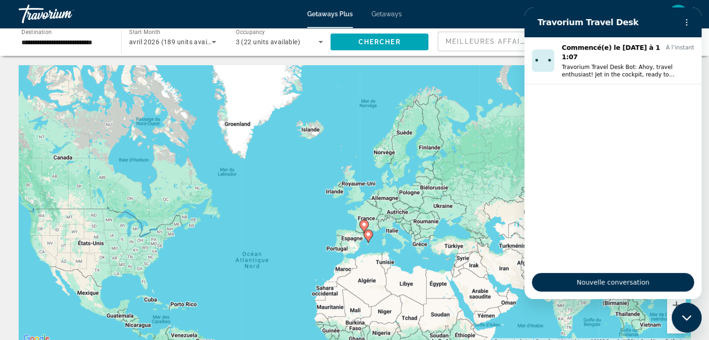
click at [545, 26] on h2 "Travorium Travel Desk" at bounding box center [605, 22] width 136 height 11
click at [687, 311] on div "Fermer la fenêtre de messagerie" at bounding box center [686, 318] width 28 height 28
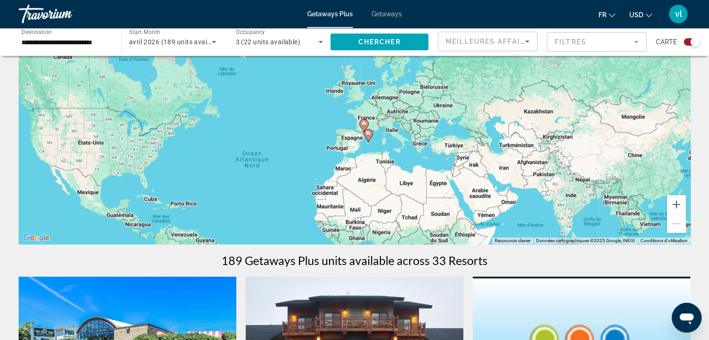
scroll to position [102, 0]
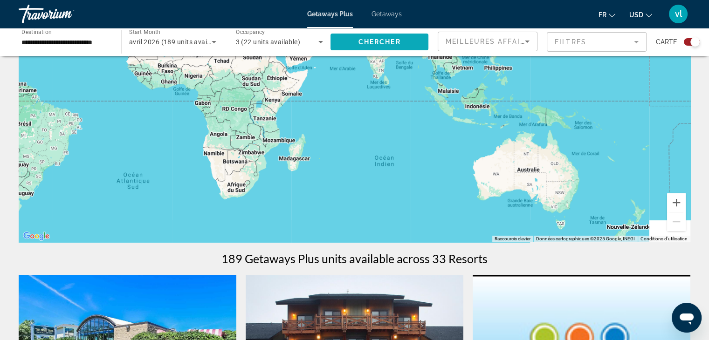
drag, startPoint x: 553, startPoint y: 203, endPoint x: 352, endPoint y: 49, distance: 253.9
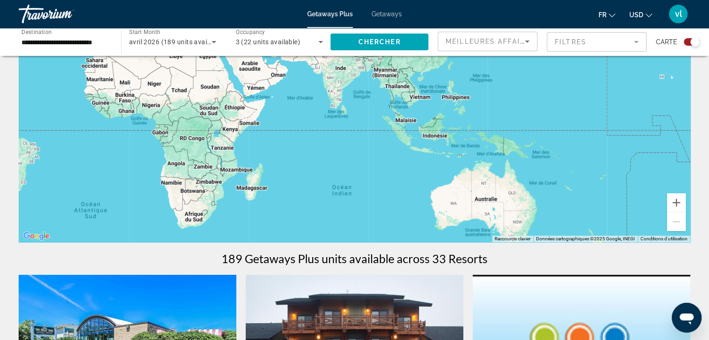
drag, startPoint x: 576, startPoint y: 107, endPoint x: 546, endPoint y: 148, distance: 50.6
click at [546, 148] on div "Pour activer le glissement avec le clavier, appuyez sur Alt+Entrée. Une fois ce…" at bounding box center [354, 103] width 671 height 280
click at [267, 208] on div "Pour activer le glissement avec le clavier, appuyez sur Alt+Entrée. Une fois ce…" at bounding box center [354, 103] width 671 height 280
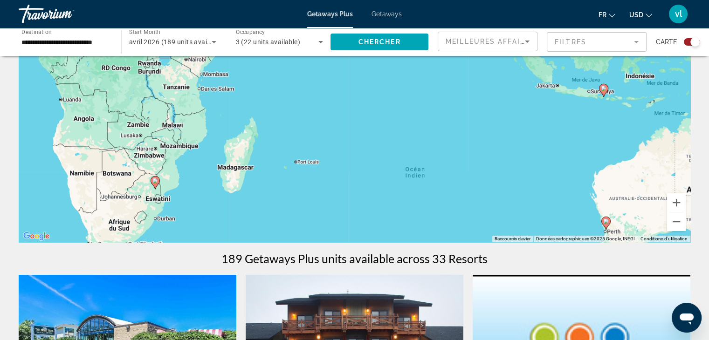
click at [271, 191] on div "Pour activer le glissement avec le clavier, appuyez sur Alt+Entrée. Une fois ce…" at bounding box center [354, 103] width 671 height 280
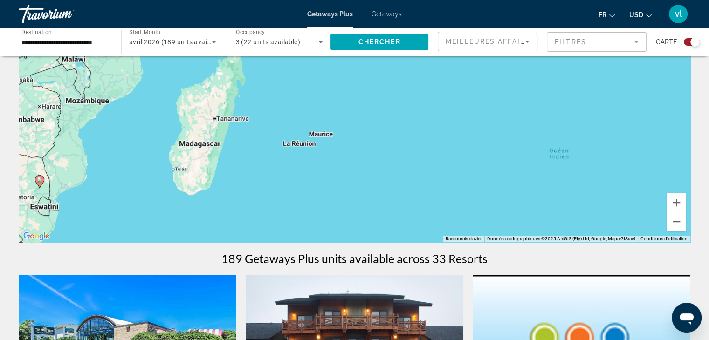
click at [271, 191] on div "Pour activer le glissement avec le clavier, appuyez sur Alt+Entrée. Une fois ce…" at bounding box center [354, 103] width 671 height 280
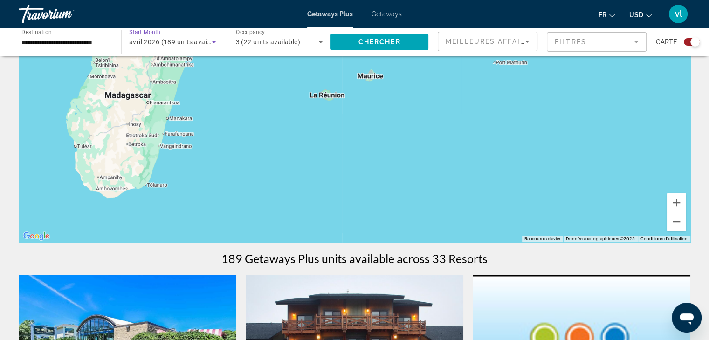
click at [205, 37] on div "avril 2026 (189 units available)" at bounding box center [170, 41] width 82 height 11
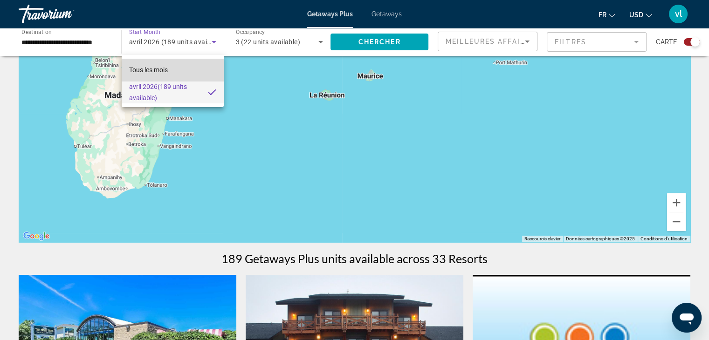
click at [161, 65] on span "Tous les mois" at bounding box center [148, 69] width 39 height 11
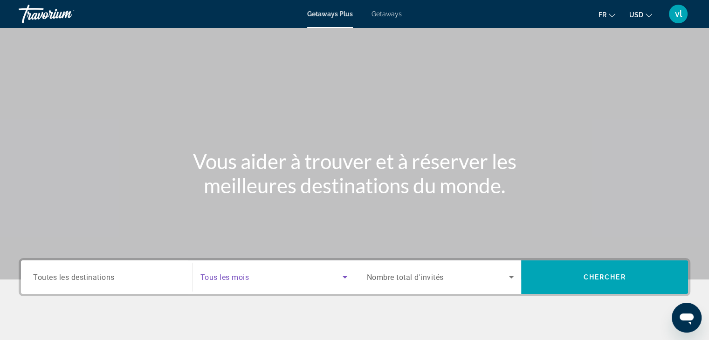
click at [274, 274] on span "Search widget" at bounding box center [271, 277] width 142 height 11
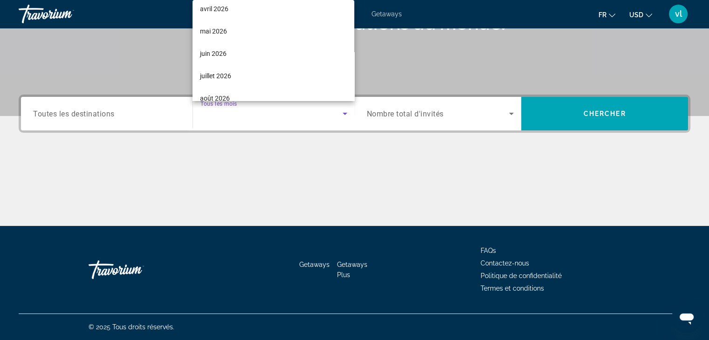
scroll to position [220, 0]
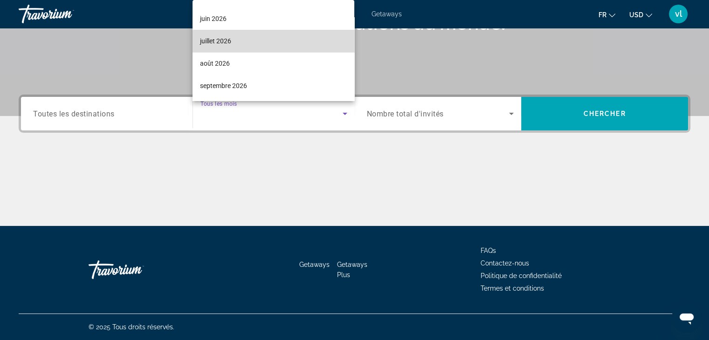
click at [274, 42] on mat-option "juillet 2026" at bounding box center [273, 41] width 162 height 22
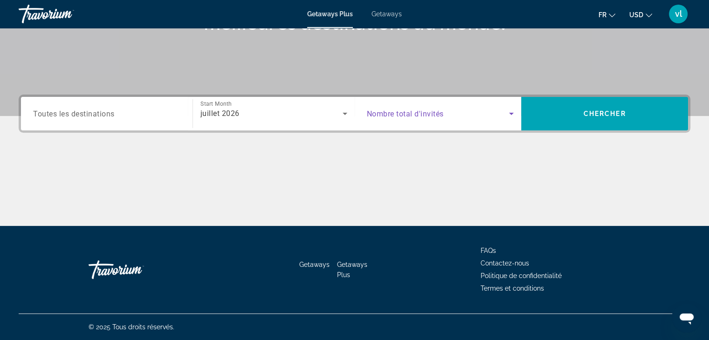
click at [408, 109] on span "Search widget" at bounding box center [438, 113] width 143 height 11
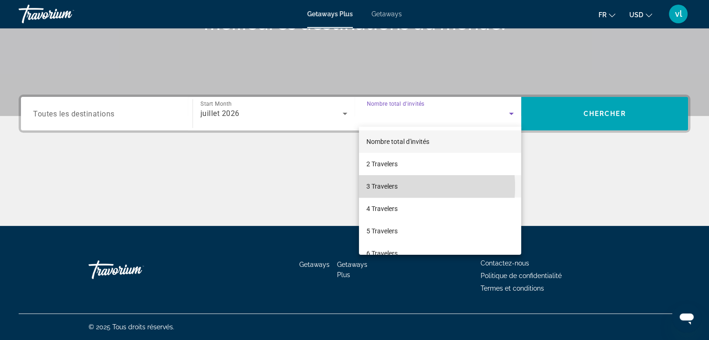
click at [388, 187] on span "3 Travelers" at bounding box center [381, 186] width 31 height 11
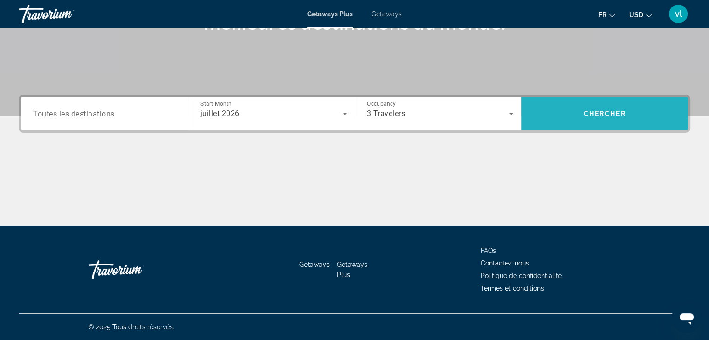
click at [597, 104] on span "Search widget" at bounding box center [604, 113] width 167 height 22
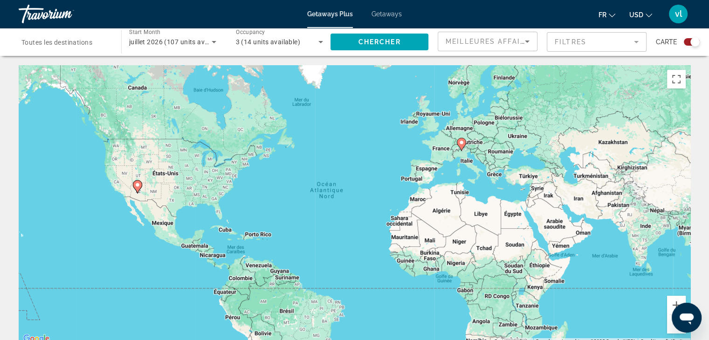
click at [461, 147] on icon "Main content" at bounding box center [461, 144] width 8 height 12
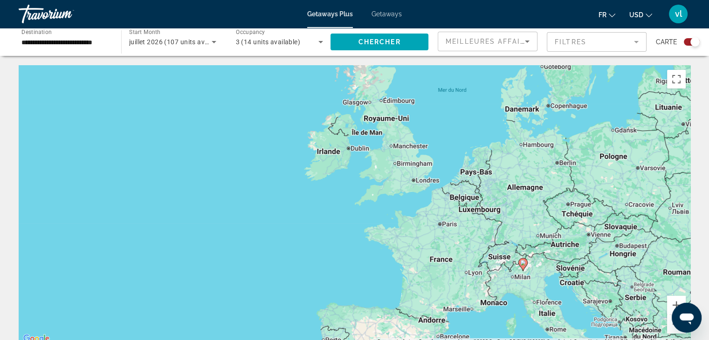
drag, startPoint x: 294, startPoint y: 252, endPoint x: 464, endPoint y: 320, distance: 182.7
click at [464, 320] on div "Pour activer le glissement avec le clavier, appuyez sur Alt+Entrée. Une fois ce…" at bounding box center [354, 205] width 671 height 280
click at [671, 330] on button "Zoom arrière" at bounding box center [676, 324] width 19 height 19
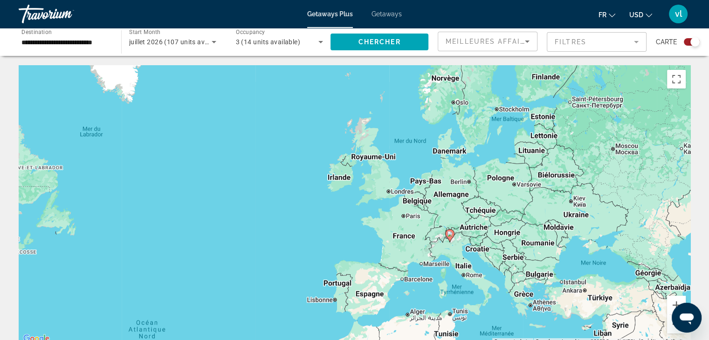
click at [671, 330] on button "Zoom arrière" at bounding box center [676, 324] width 19 height 19
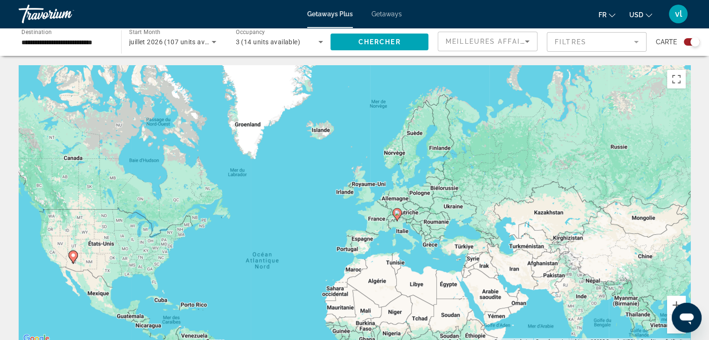
click at [70, 260] on gmp-advanced-marker "Main content" at bounding box center [72, 257] width 9 height 14
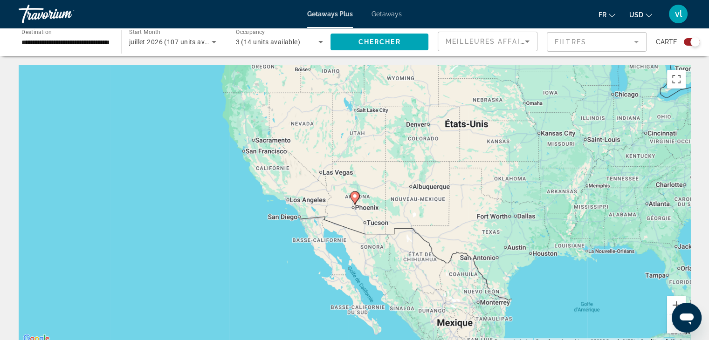
click at [356, 198] on image "Main content" at bounding box center [355, 196] width 6 height 6
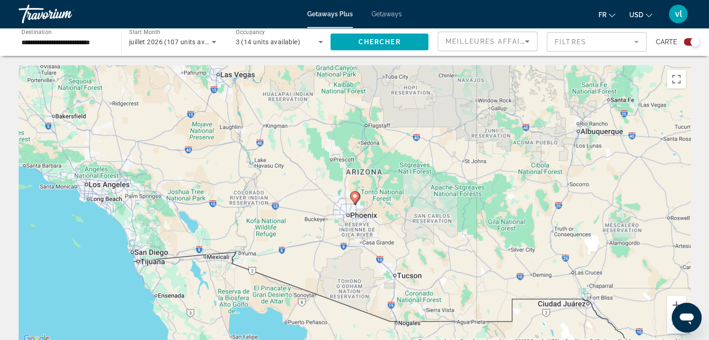
click at [356, 198] on image "Main content" at bounding box center [355, 196] width 6 height 6
type input "**********"
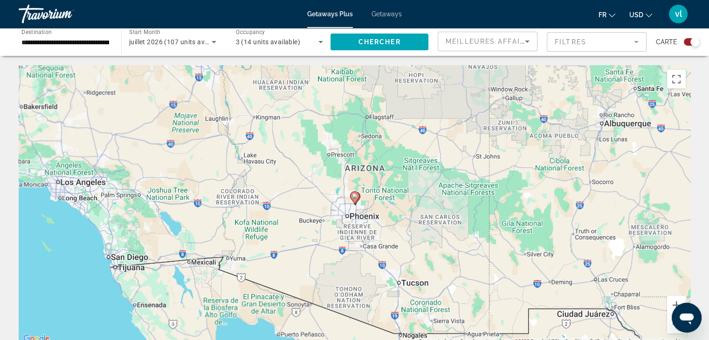
click at [356, 198] on image "Main content" at bounding box center [355, 196] width 6 height 6
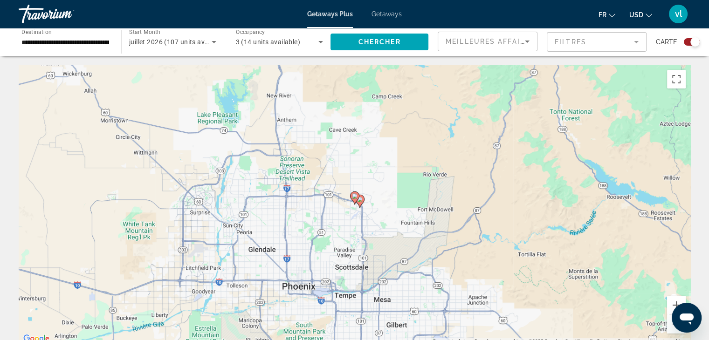
click at [356, 198] on image "Main content" at bounding box center [355, 196] width 6 height 6
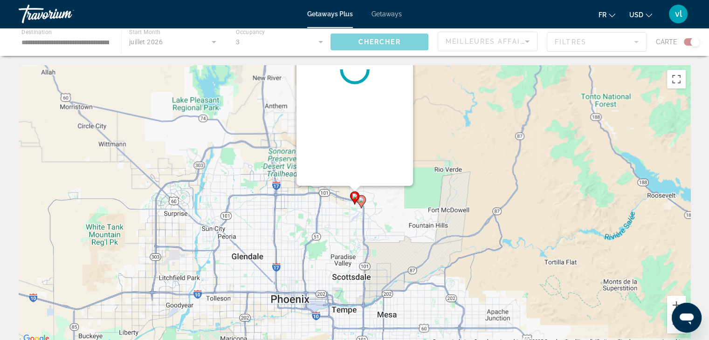
click at [356, 205] on div "Pour naviguer, appuyez sur les touches fléchées. Pour activer le glissement ave…" at bounding box center [690, 205] width 671 height 0
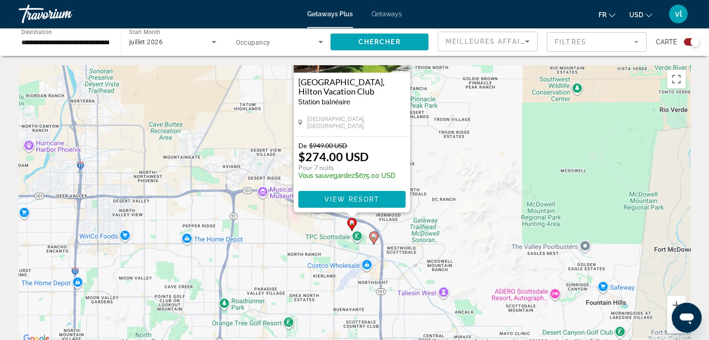
click at [375, 239] on icon "Main content" at bounding box center [373, 238] width 8 height 12
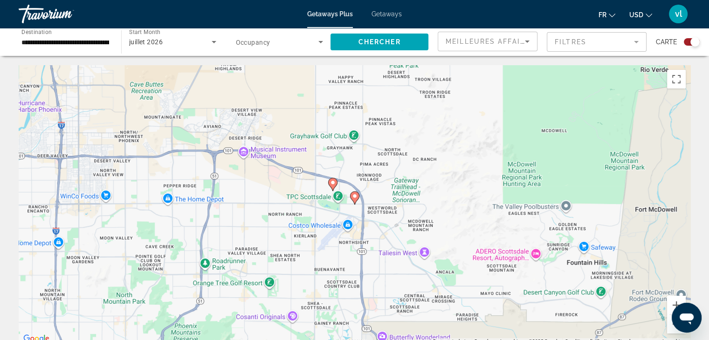
click at [356, 197] on image "Main content" at bounding box center [355, 196] width 6 height 6
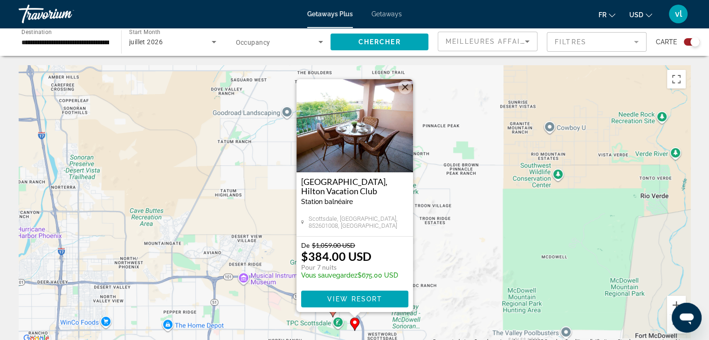
click at [283, 335] on div "Pour activer le glissement avec le clavier, appuyez sur Alt+Entrée. Une fois ce…" at bounding box center [354, 205] width 671 height 280
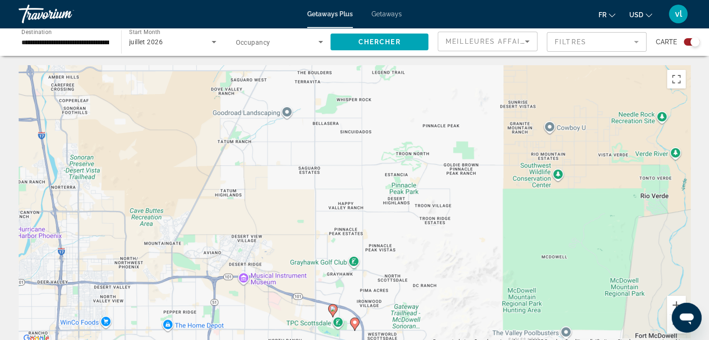
click at [334, 309] on image "Main content" at bounding box center [333, 309] width 6 height 6
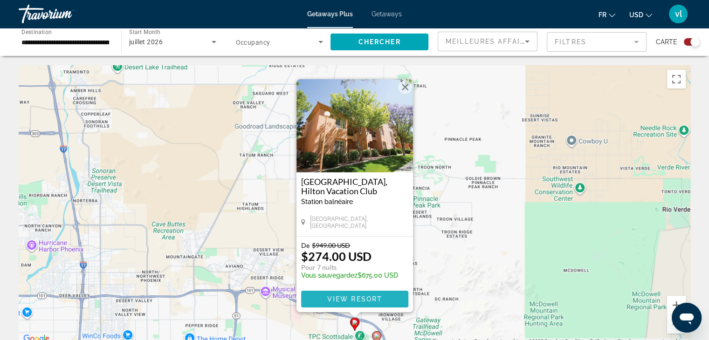
click at [346, 291] on span "Main content" at bounding box center [354, 299] width 107 height 22
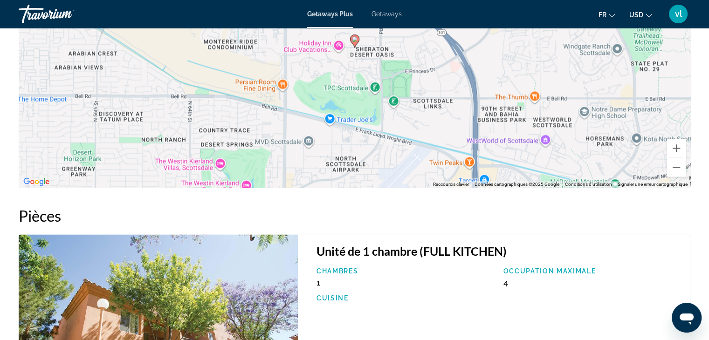
scroll to position [1383, 0]
